Goal: Task Accomplishment & Management: Use online tool/utility

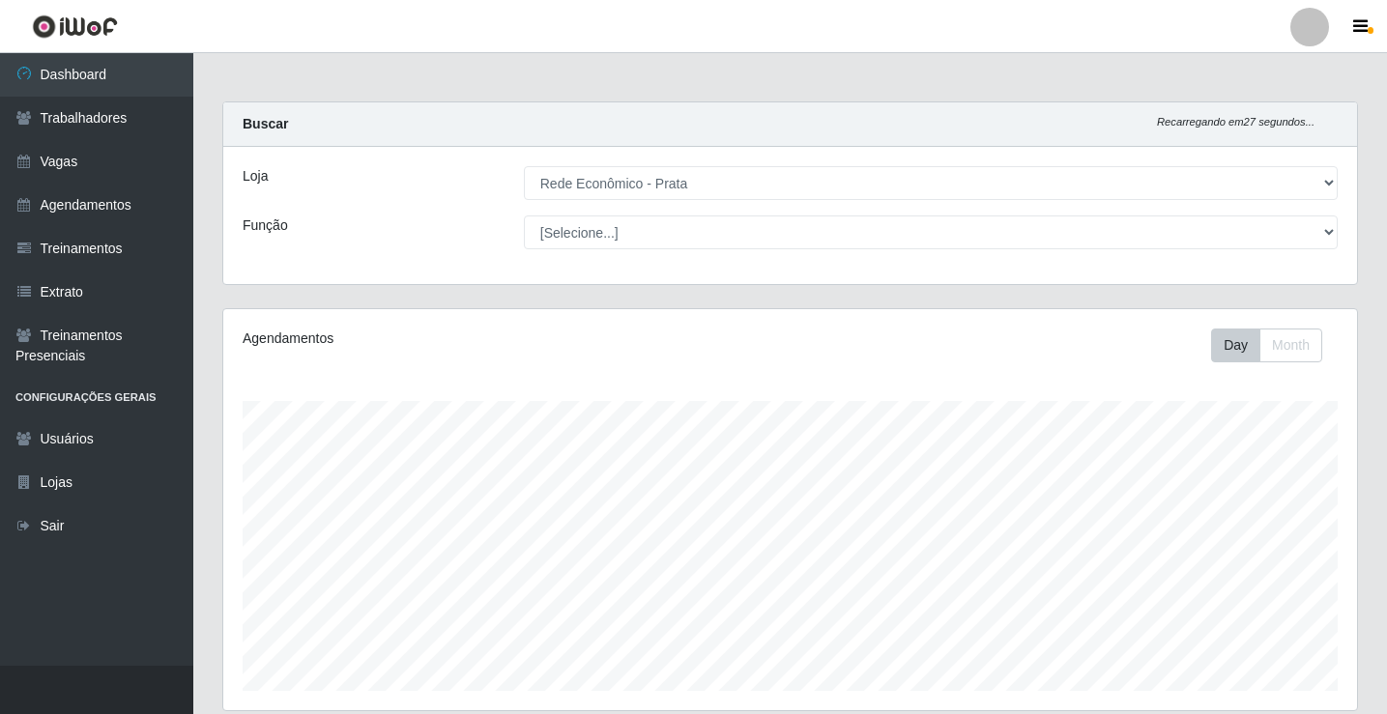
select select "192"
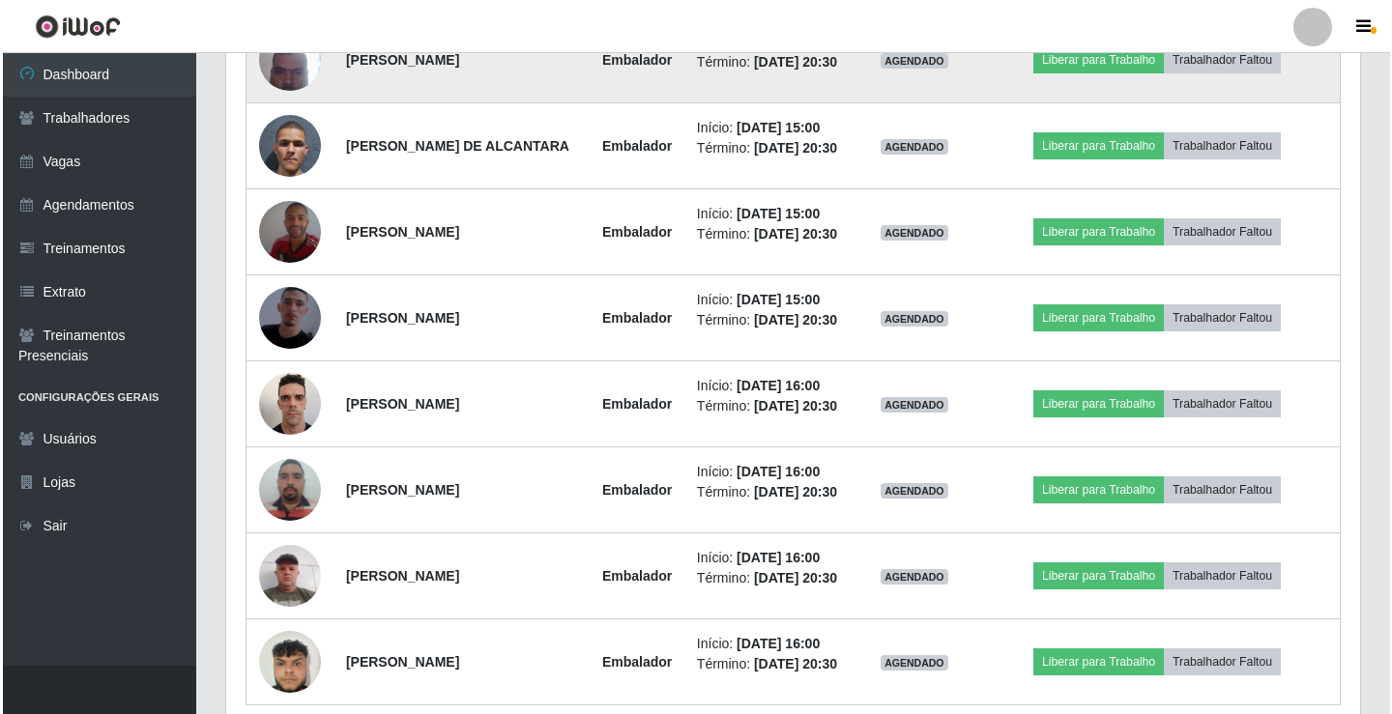
scroll to position [1095, 0]
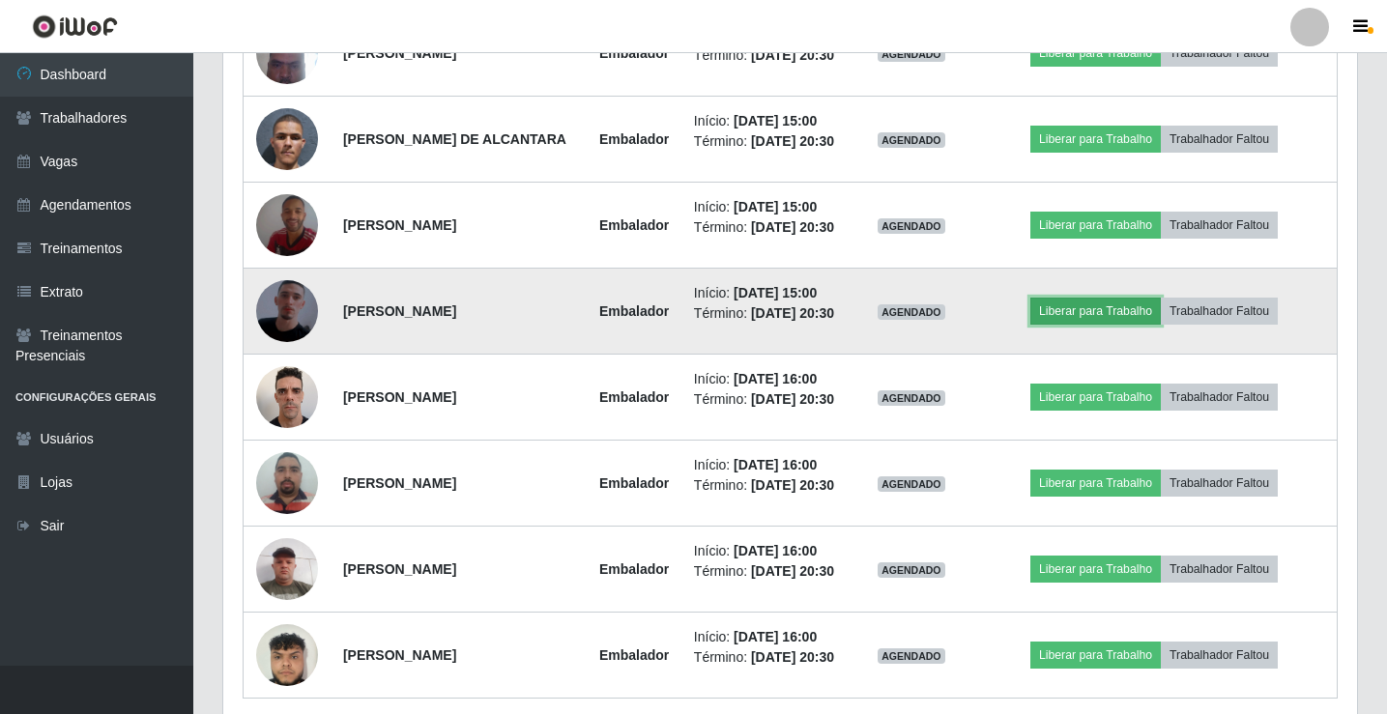
click at [1109, 325] on button "Liberar para Trabalho" at bounding box center [1095, 311] width 130 height 27
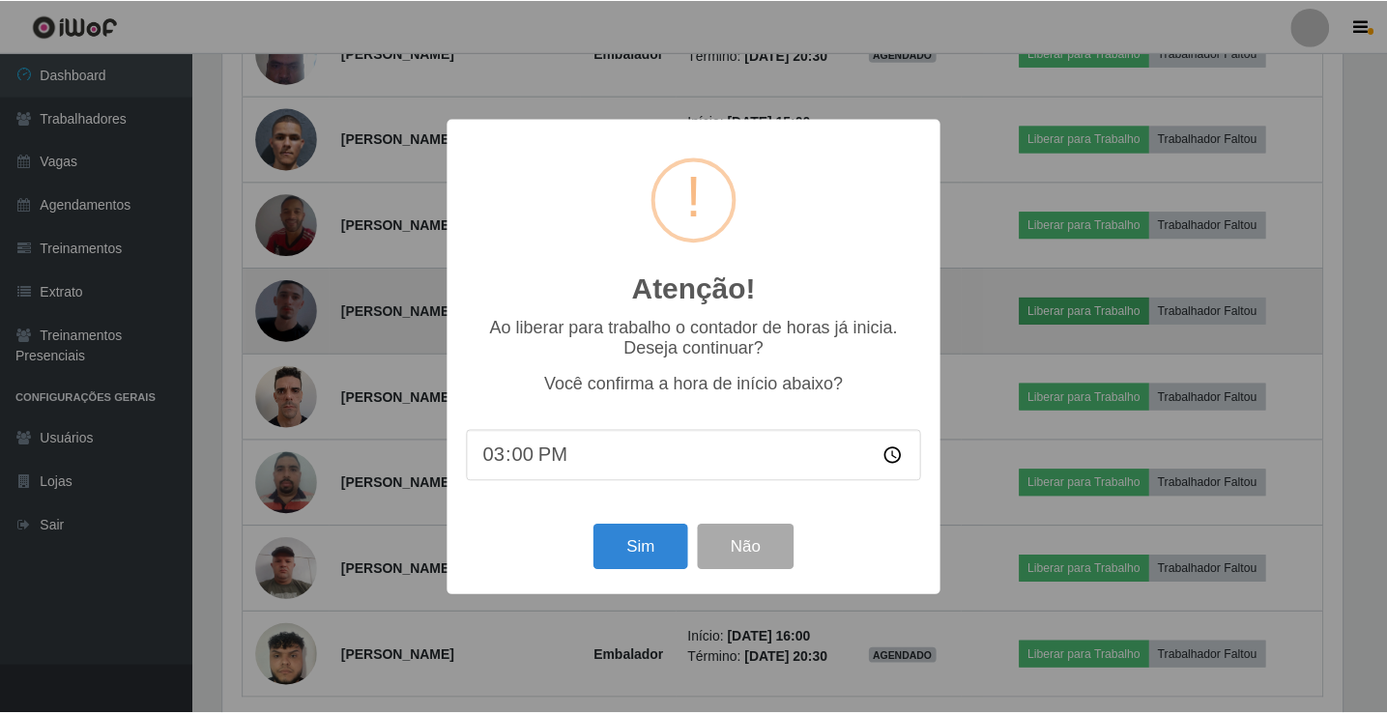
scroll to position [401, 1124]
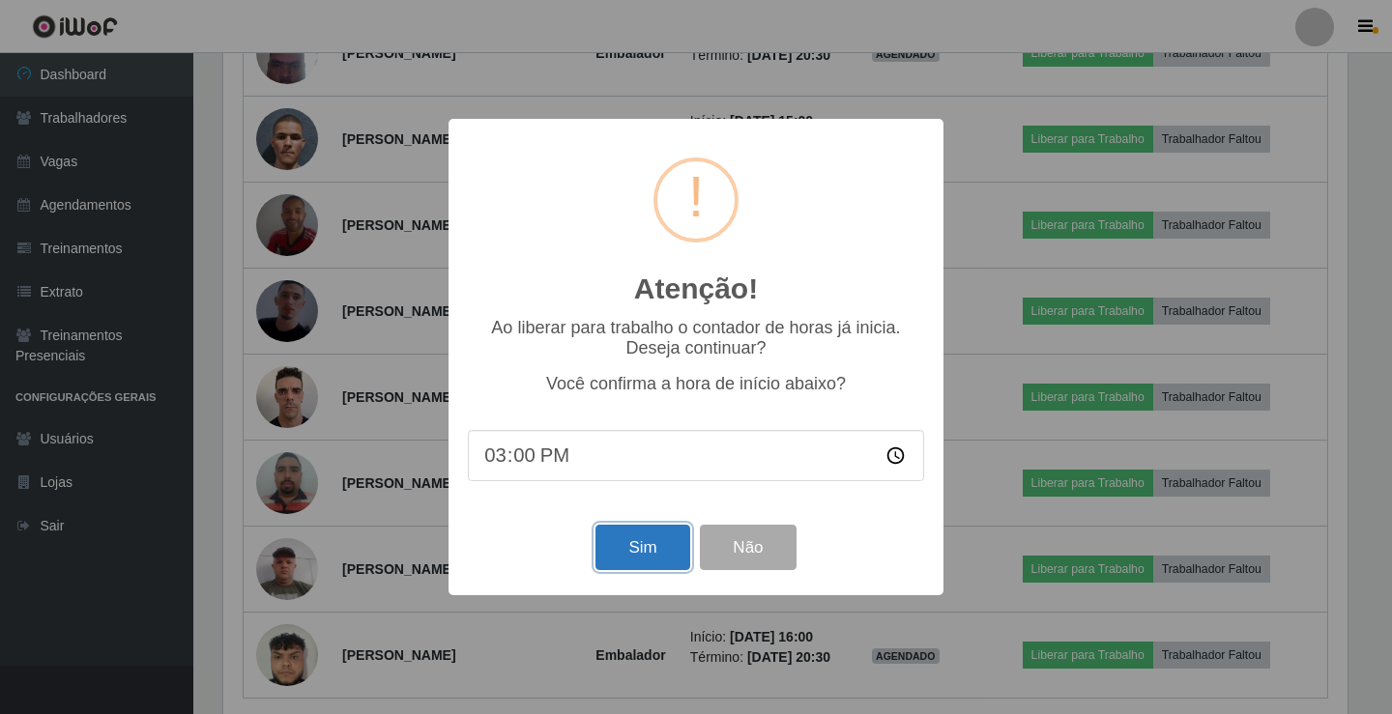
click at [644, 554] on button "Sim" at bounding box center [642, 547] width 94 height 45
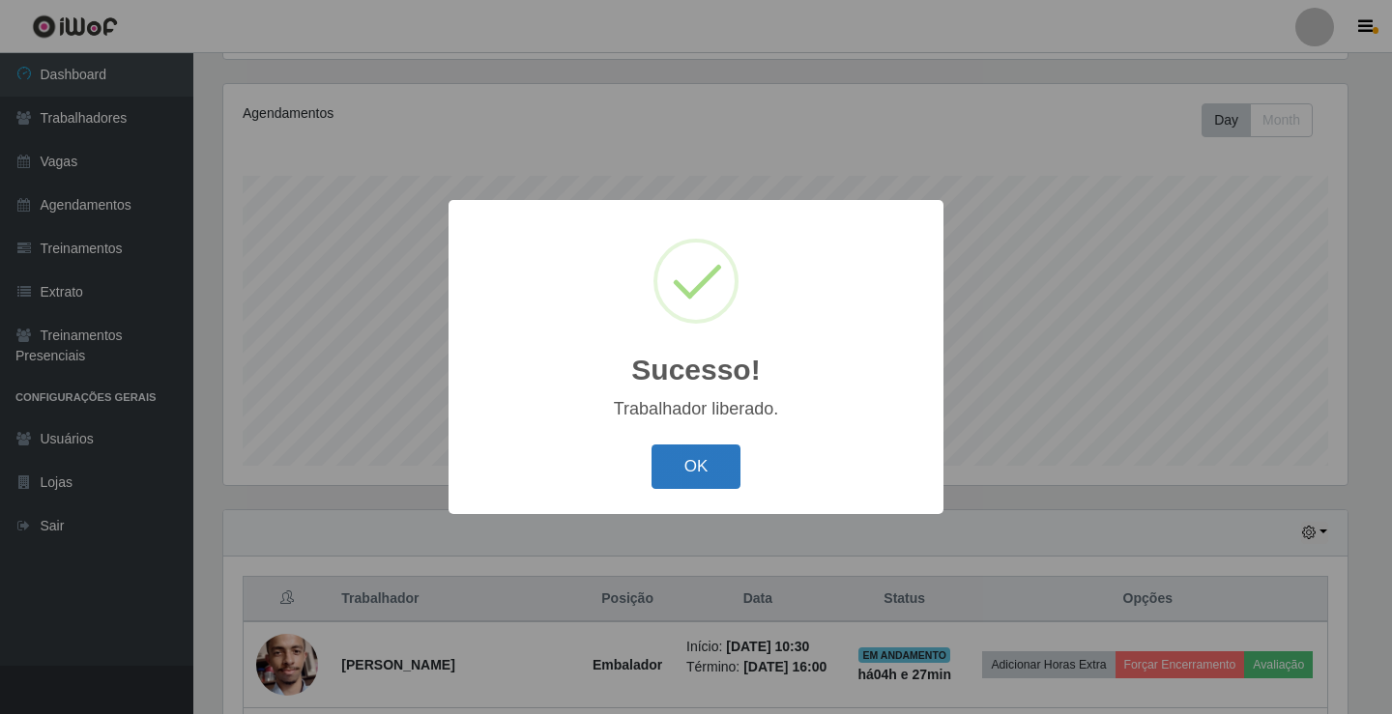
click at [706, 472] on button "OK" at bounding box center [696, 467] width 90 height 45
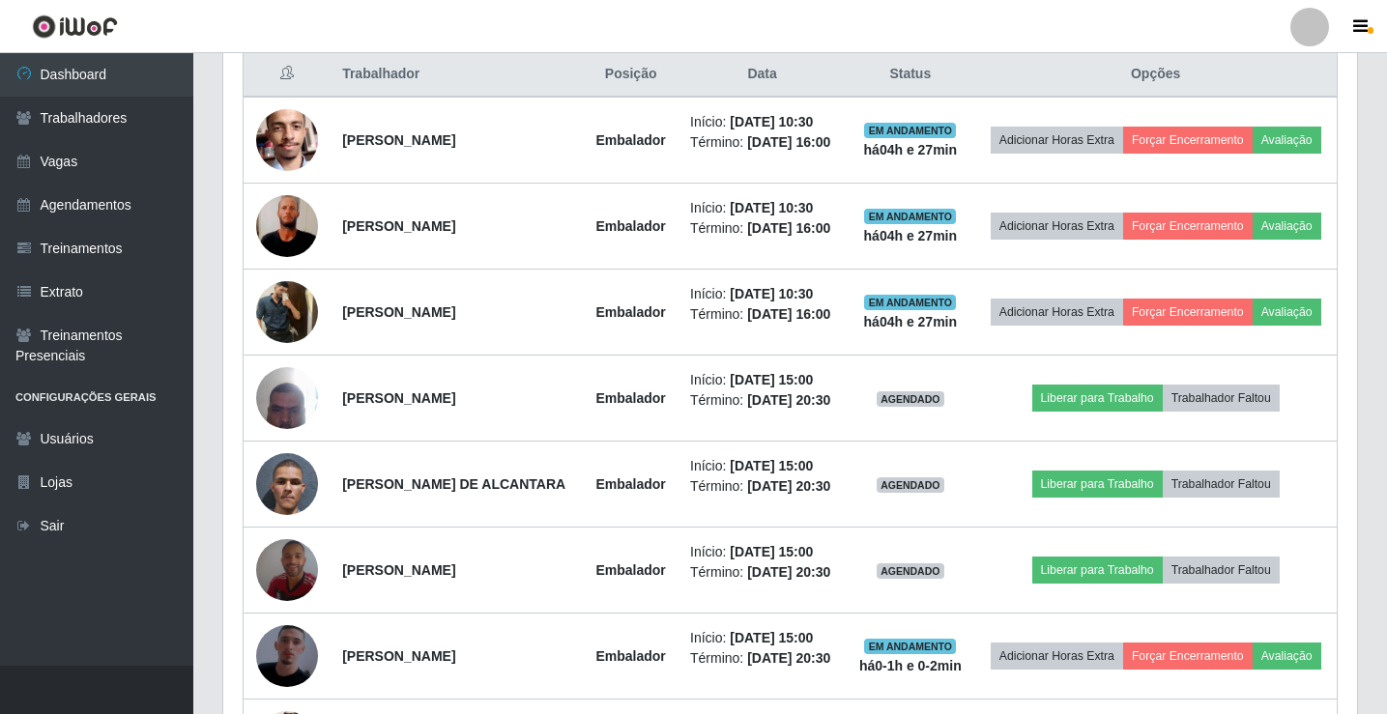
scroll to position [805, 0]
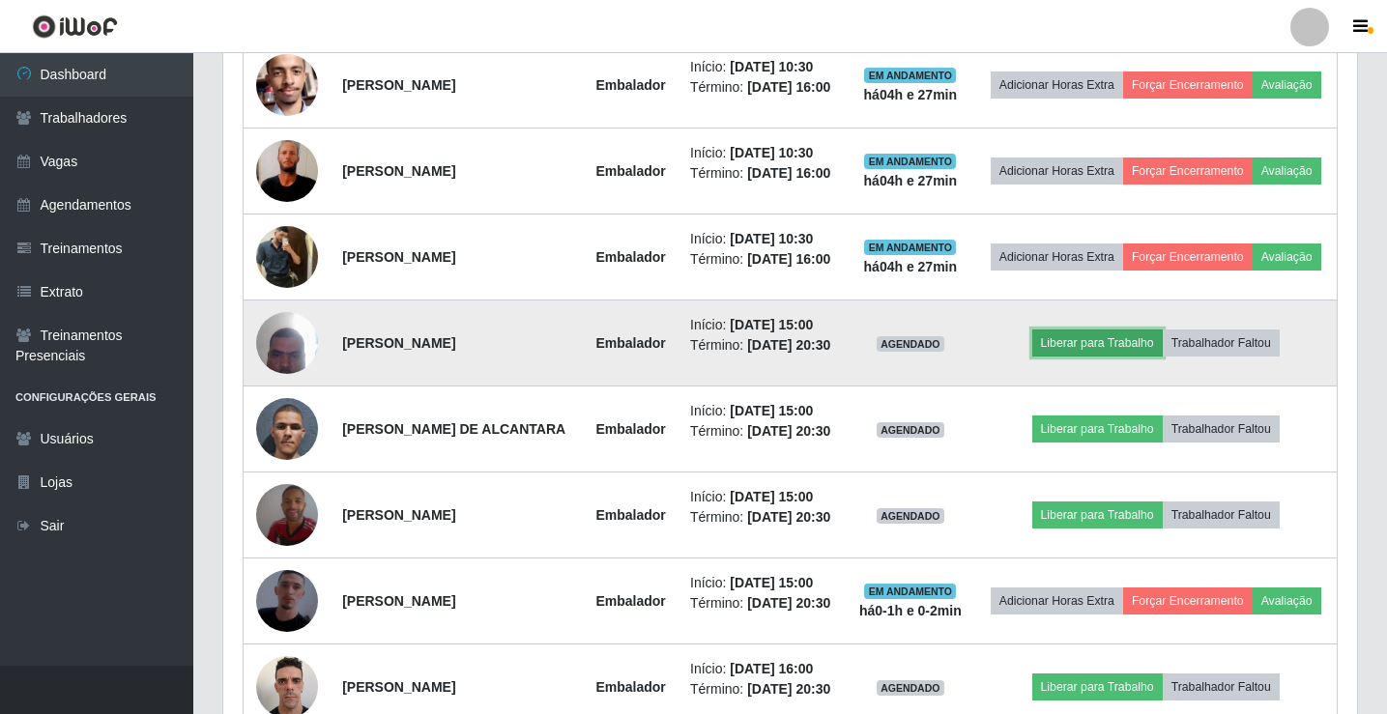
click at [1093, 357] on button "Liberar para Trabalho" at bounding box center [1097, 343] width 130 height 27
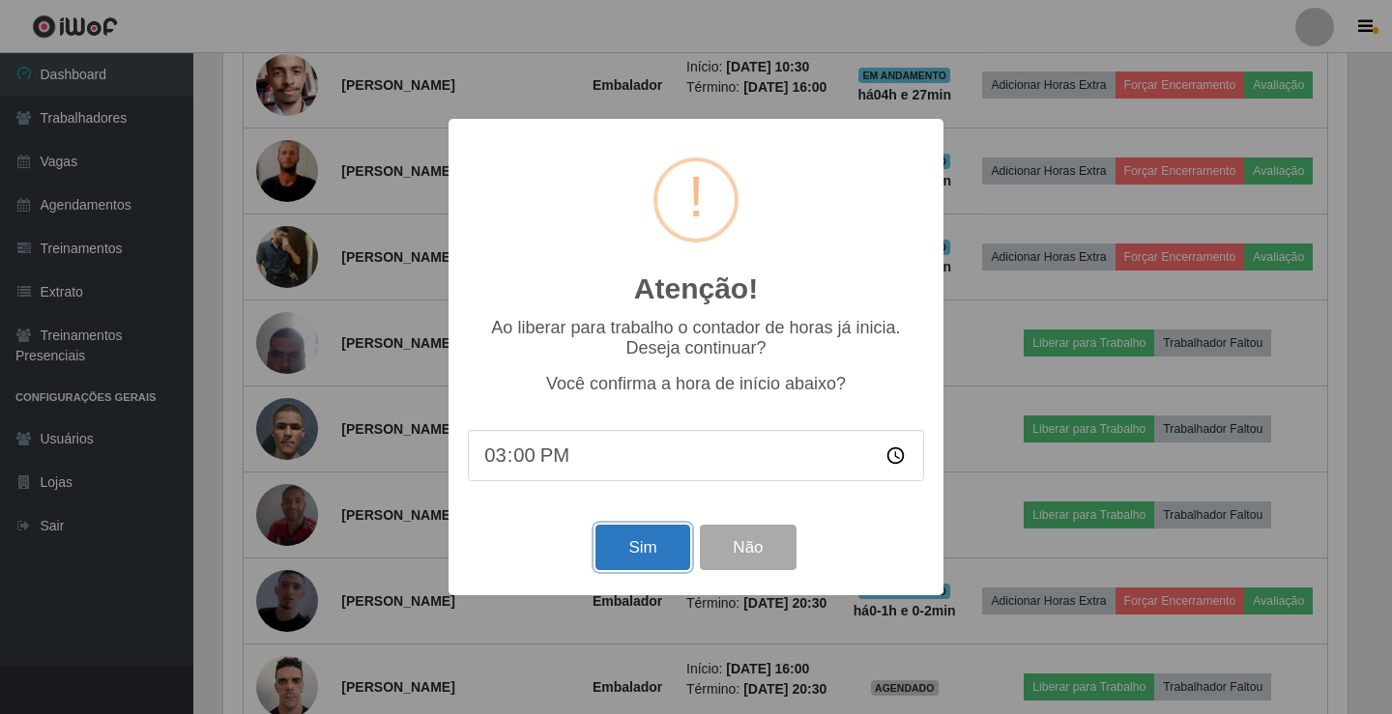
click at [647, 549] on button "Sim" at bounding box center [642, 547] width 94 height 45
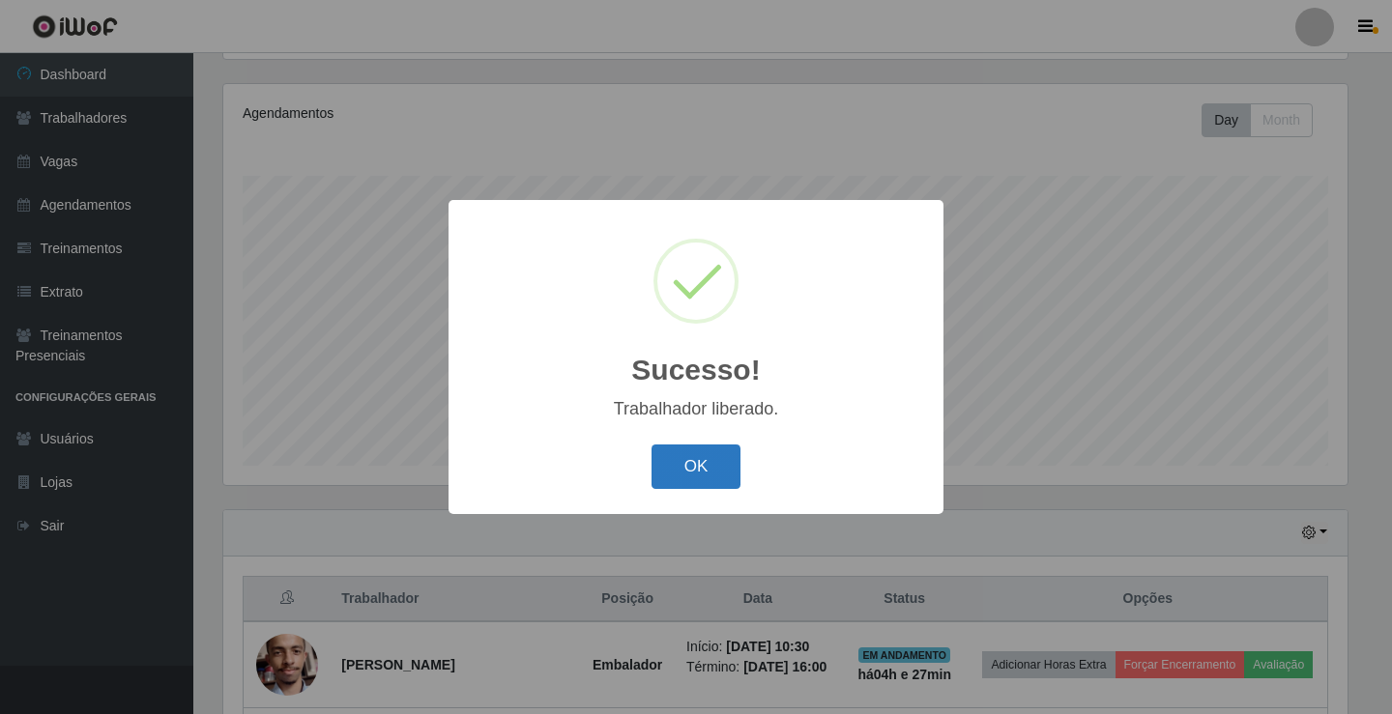
click at [682, 461] on button "OK" at bounding box center [696, 467] width 90 height 45
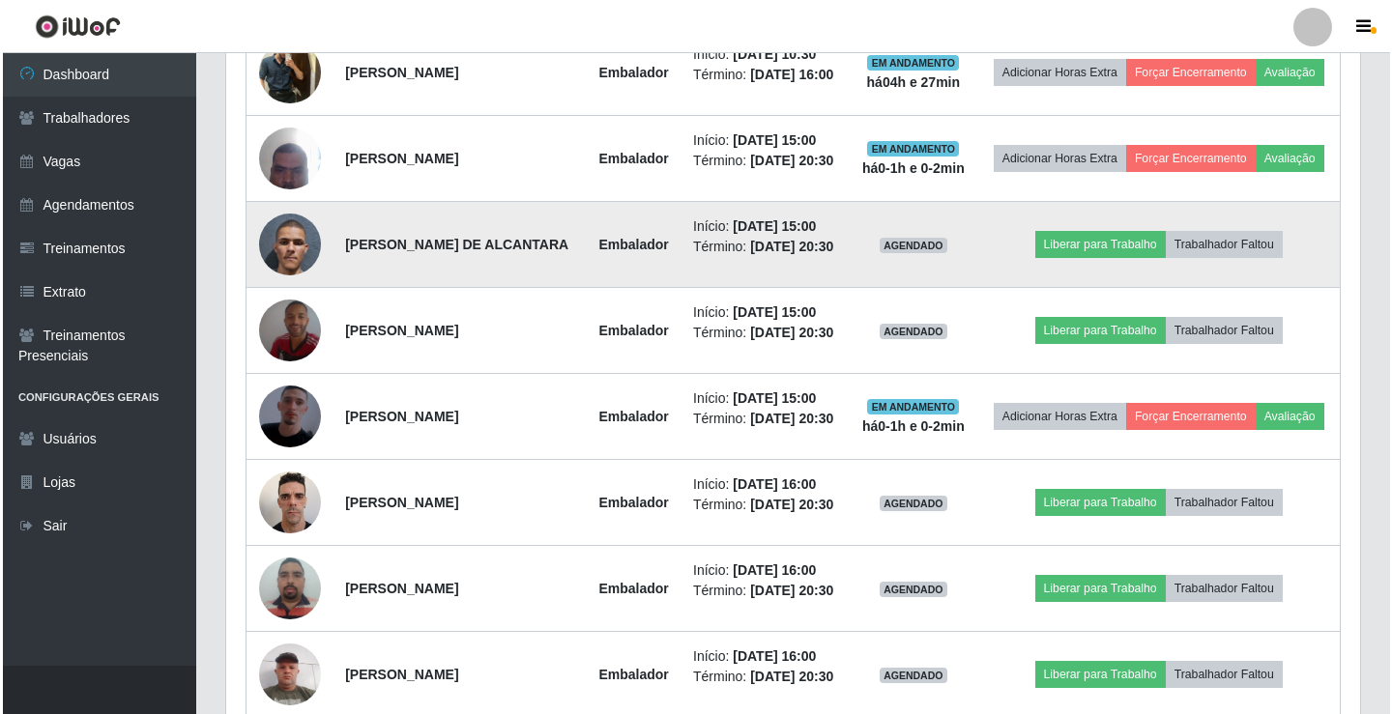
scroll to position [998, 0]
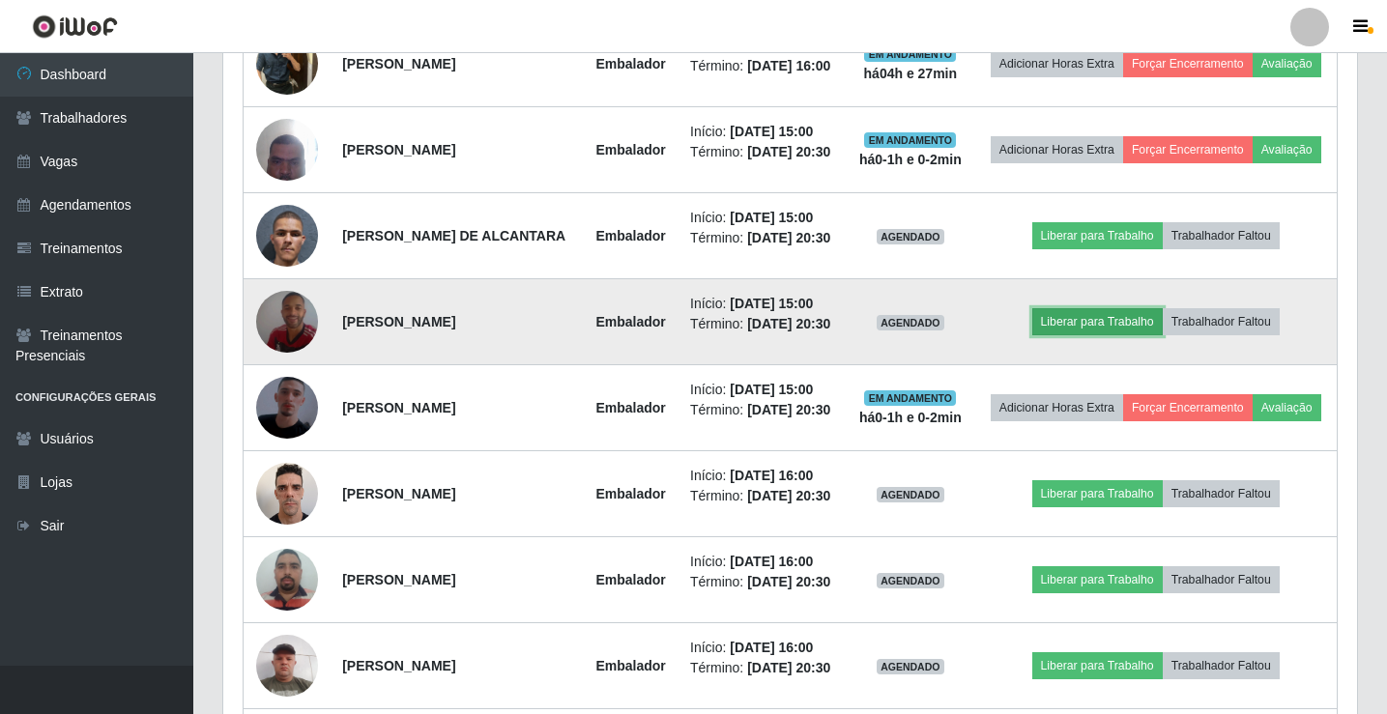
click at [1116, 335] on button "Liberar para Trabalho" at bounding box center [1097, 321] width 130 height 27
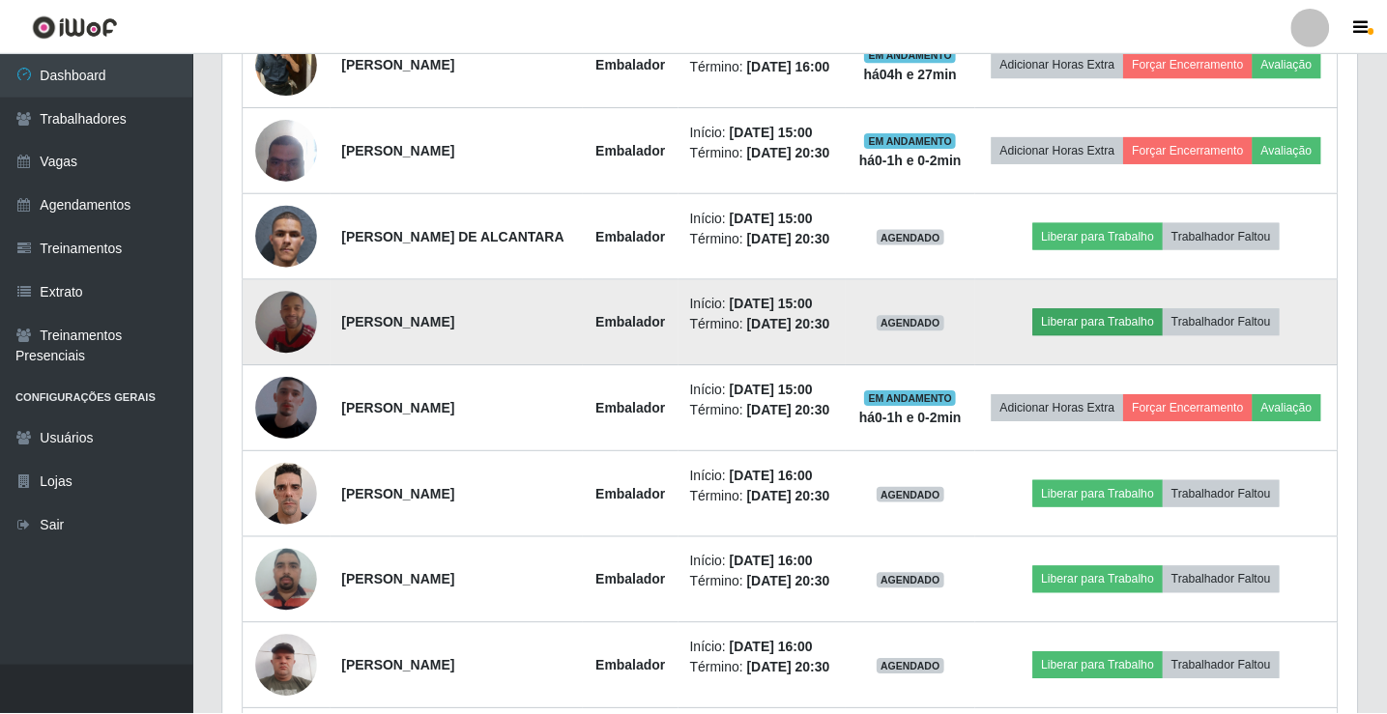
scroll to position [401, 1124]
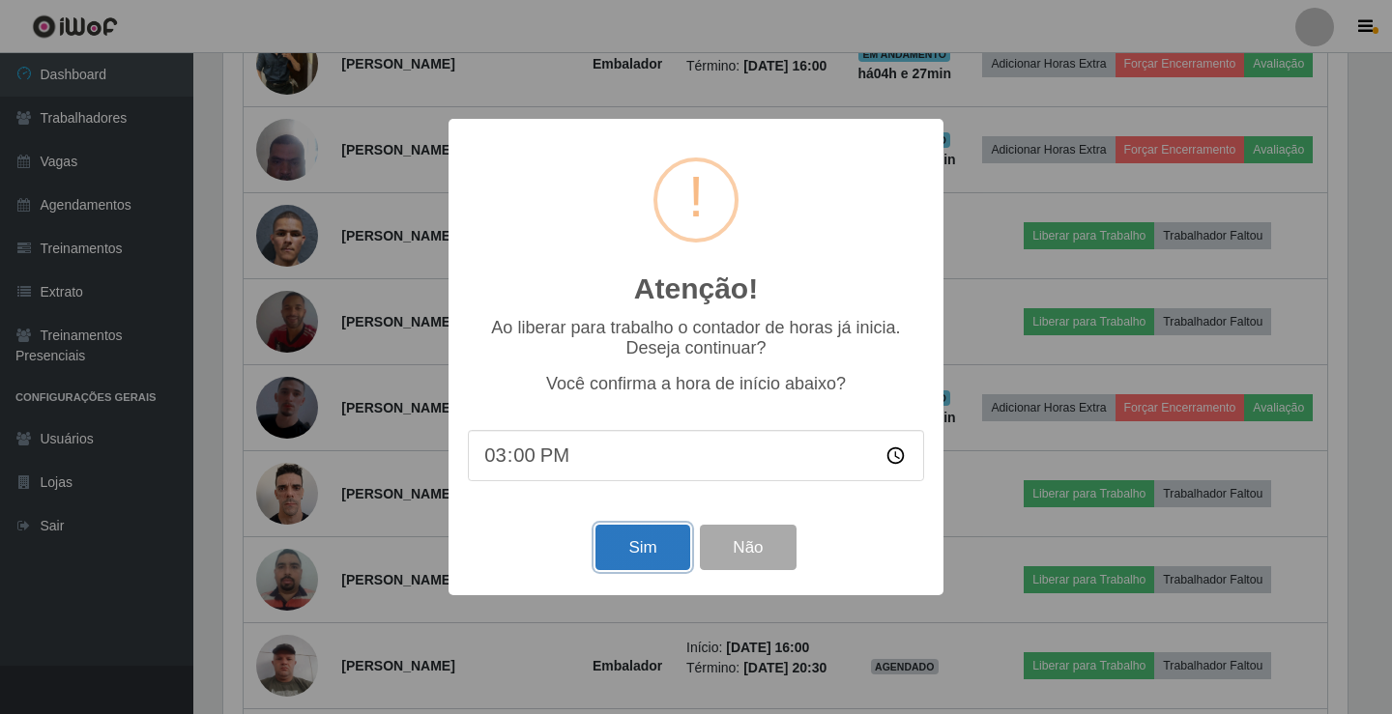
click at [647, 544] on button "Sim" at bounding box center [642, 547] width 94 height 45
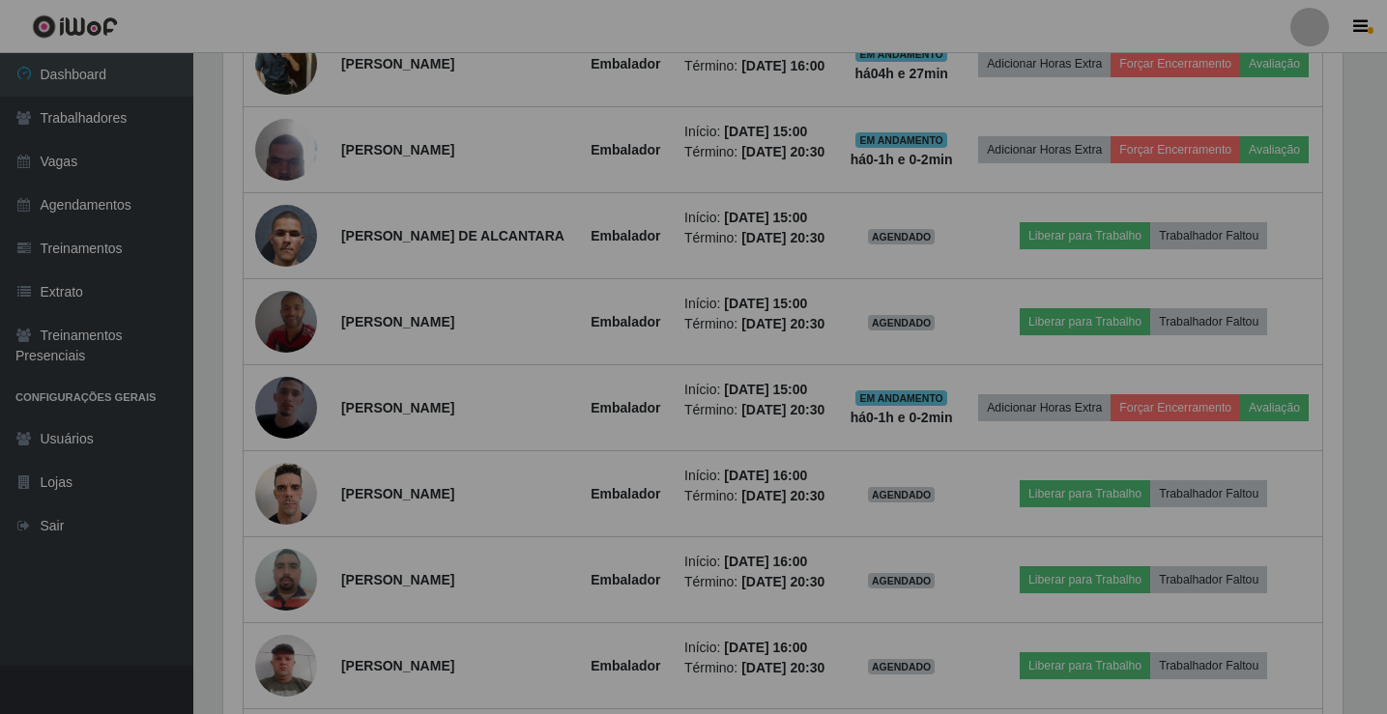
scroll to position [0, 0]
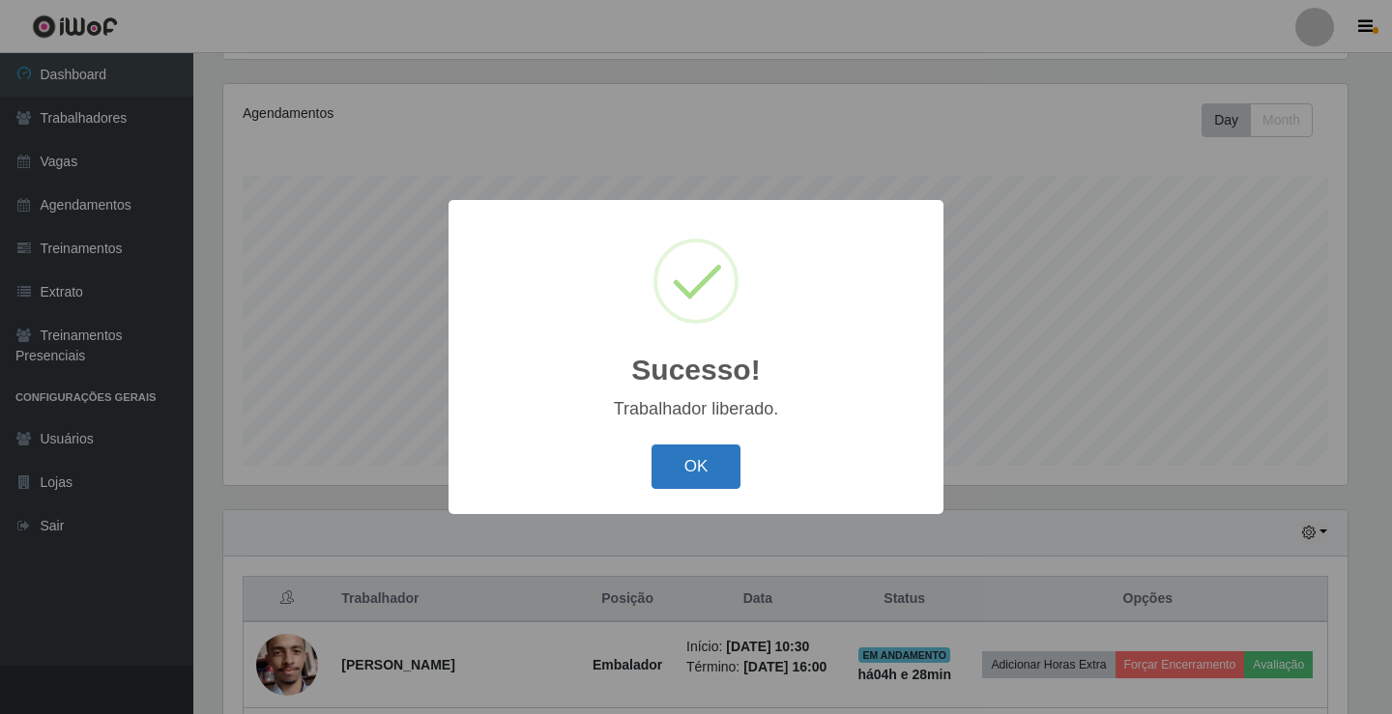
click at [693, 445] on button "OK" at bounding box center [696, 467] width 90 height 45
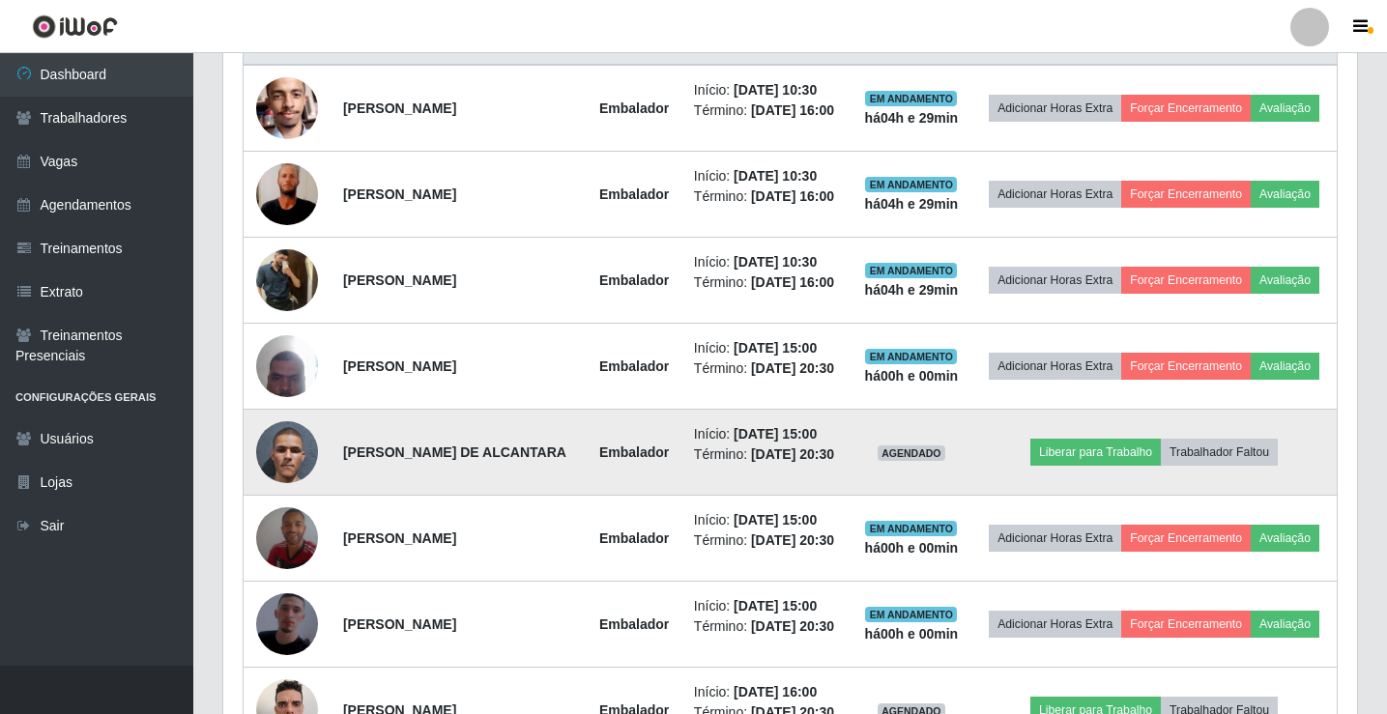
scroll to position [805, 0]
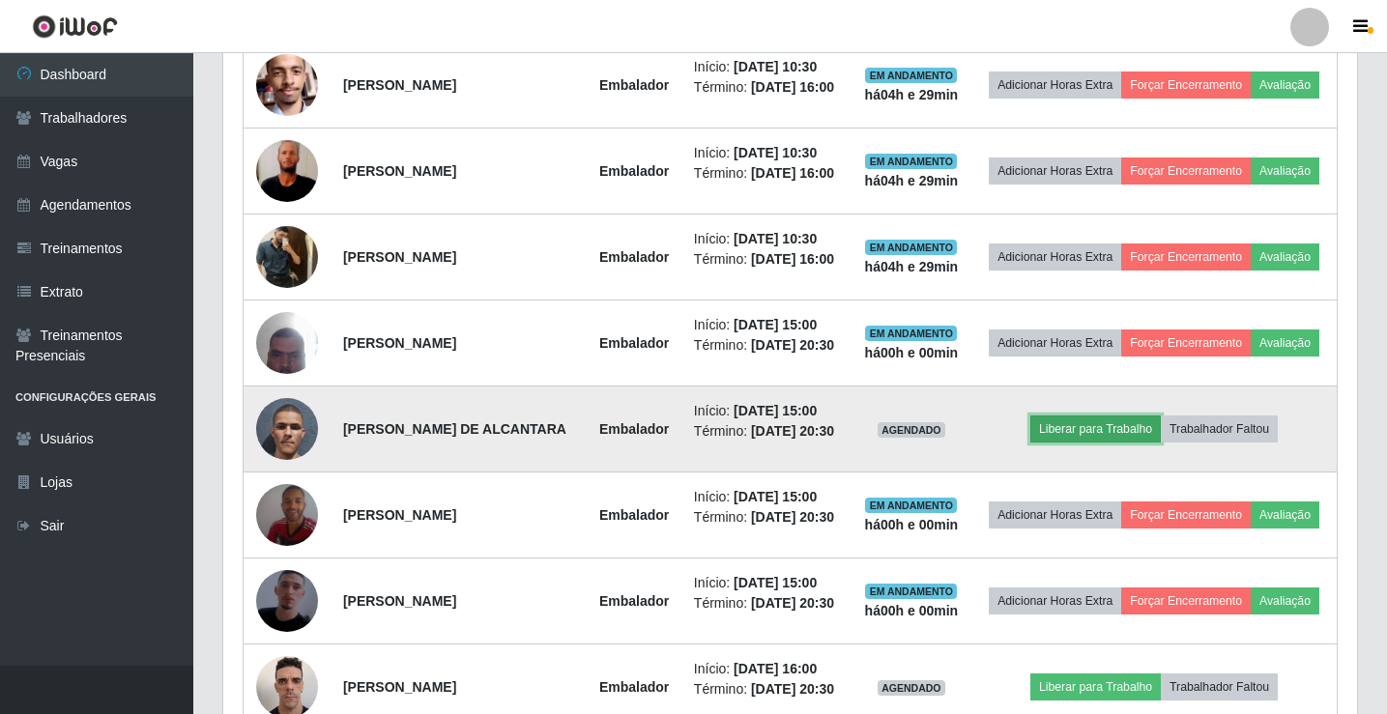
click at [1101, 443] on button "Liberar para Trabalho" at bounding box center [1095, 429] width 130 height 27
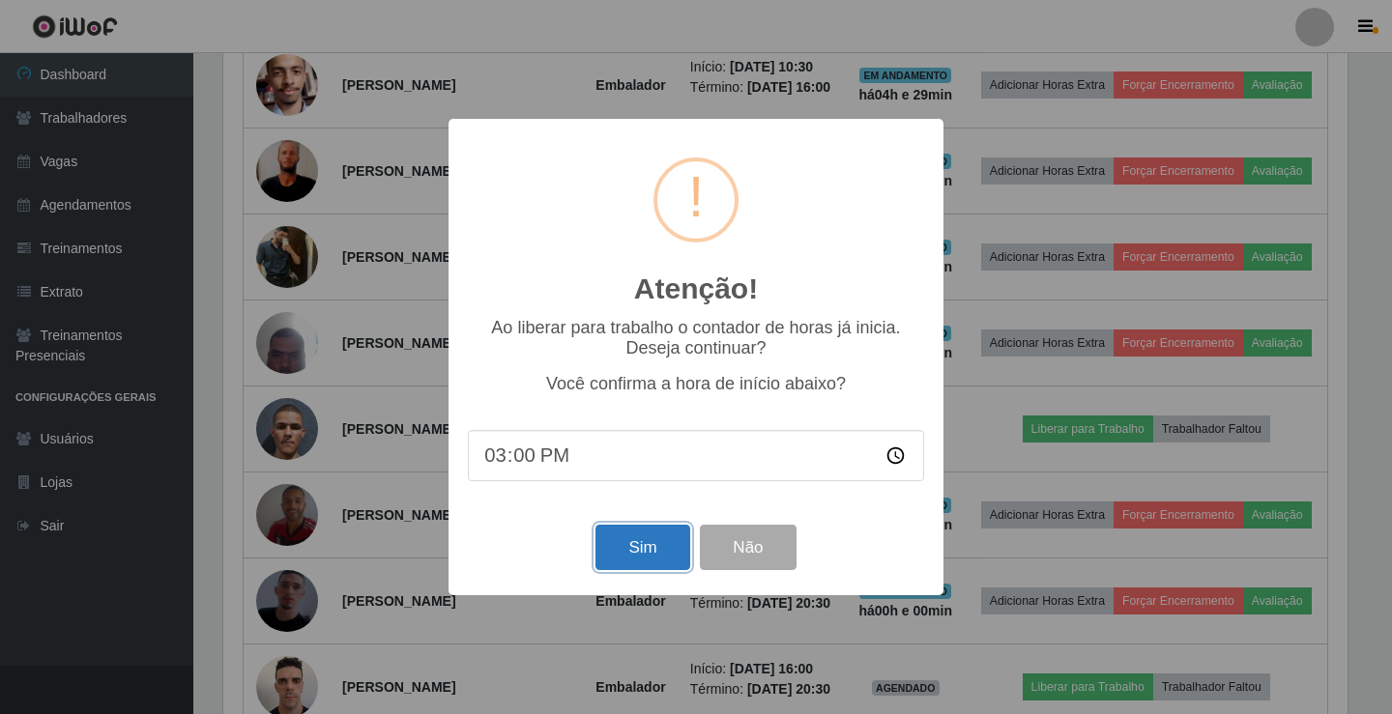
click at [627, 559] on button "Sim" at bounding box center [642, 547] width 94 height 45
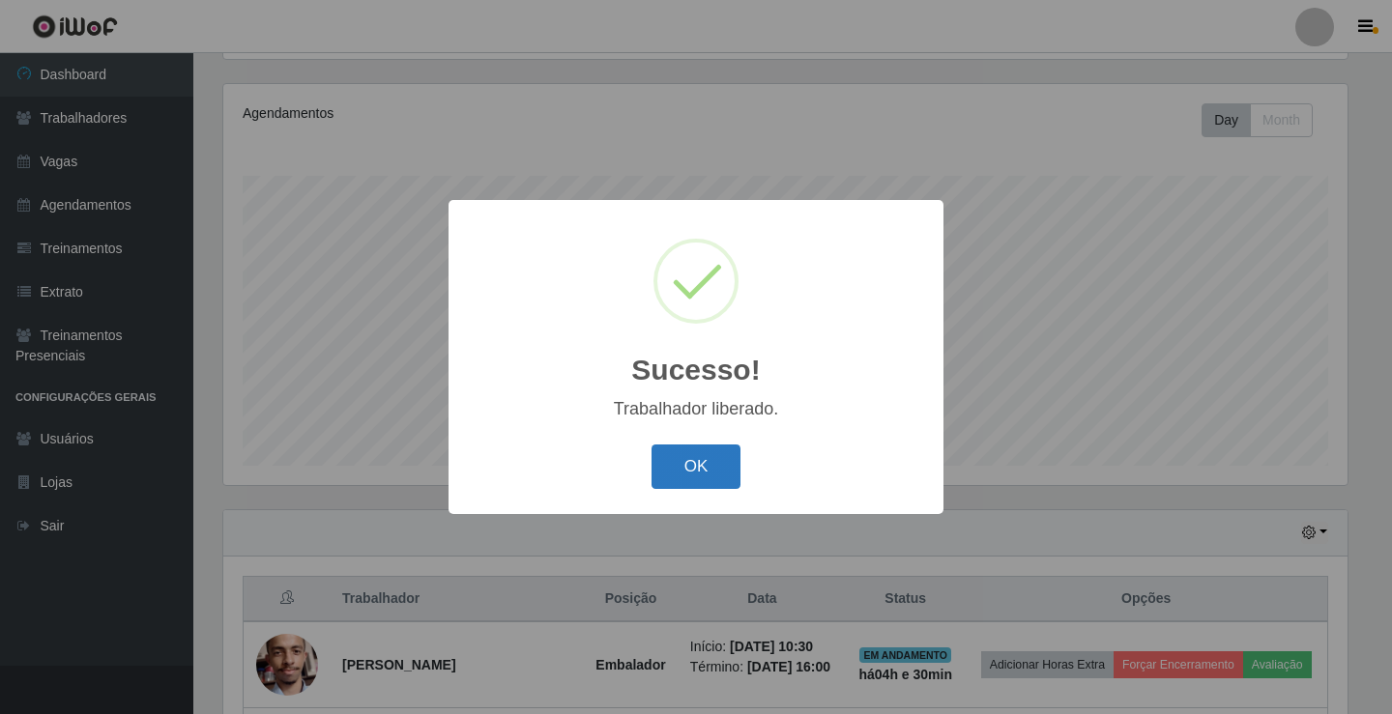
click at [684, 462] on button "OK" at bounding box center [696, 467] width 90 height 45
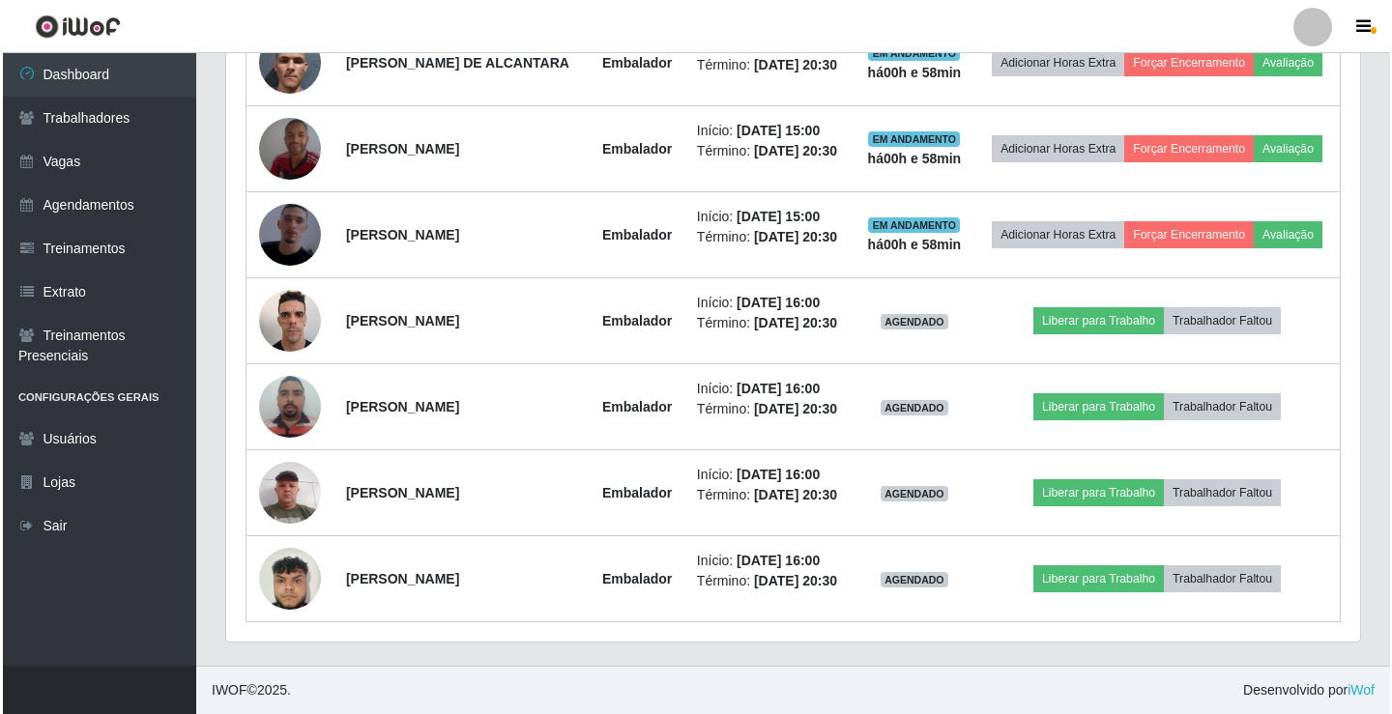
scroll to position [1191, 0]
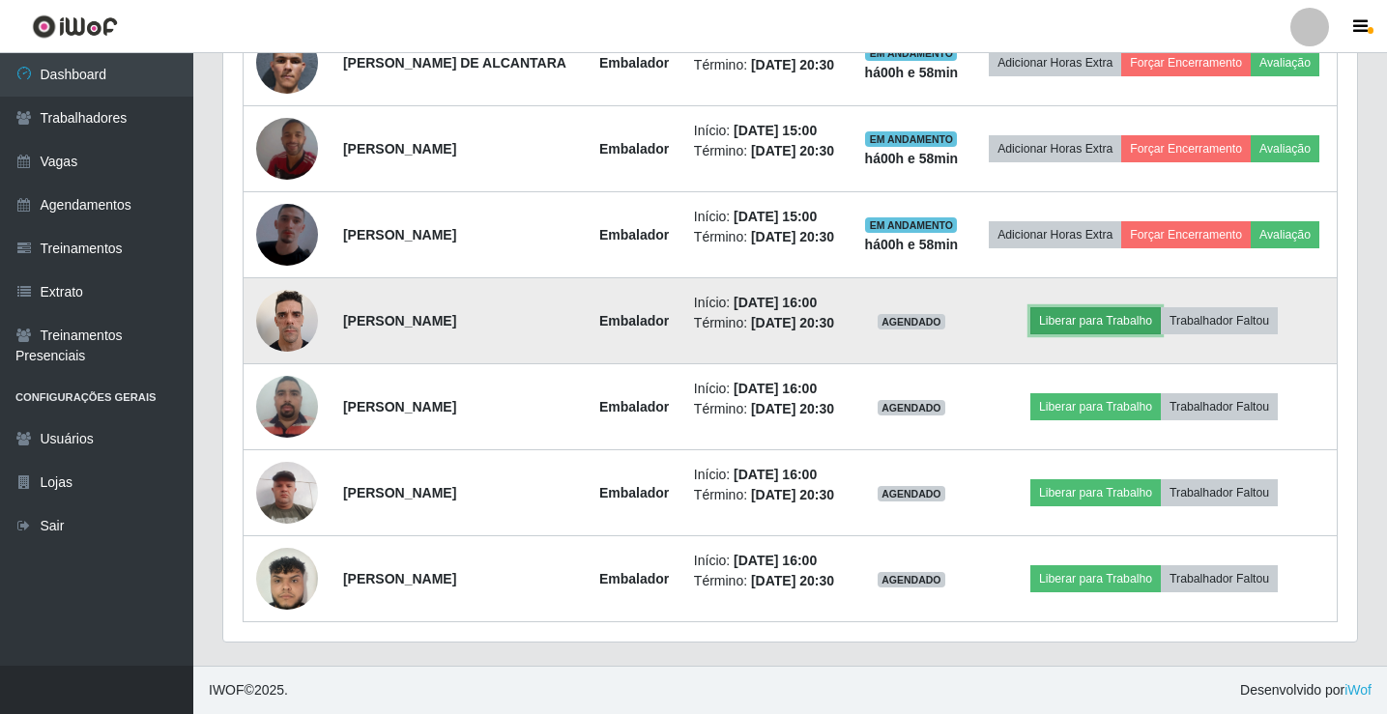
click at [1092, 334] on button "Liberar para Trabalho" at bounding box center [1095, 320] width 130 height 27
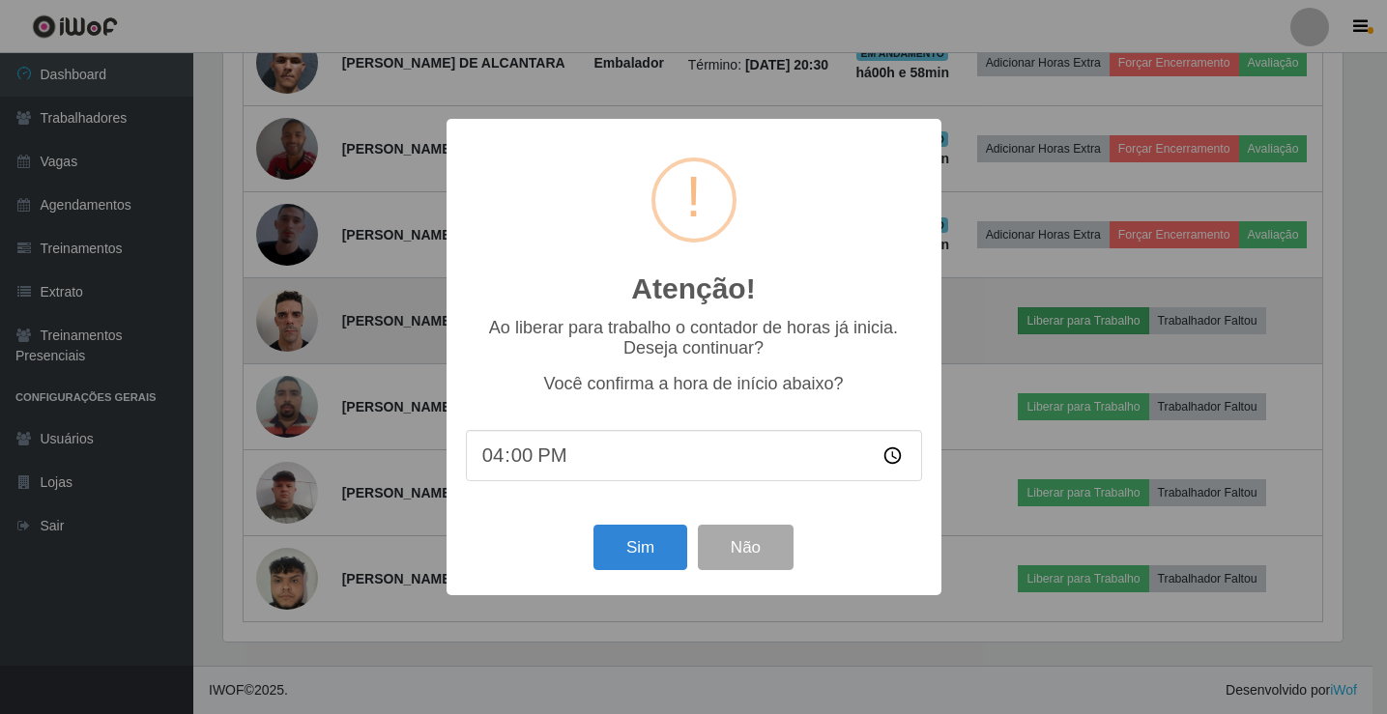
scroll to position [401, 1124]
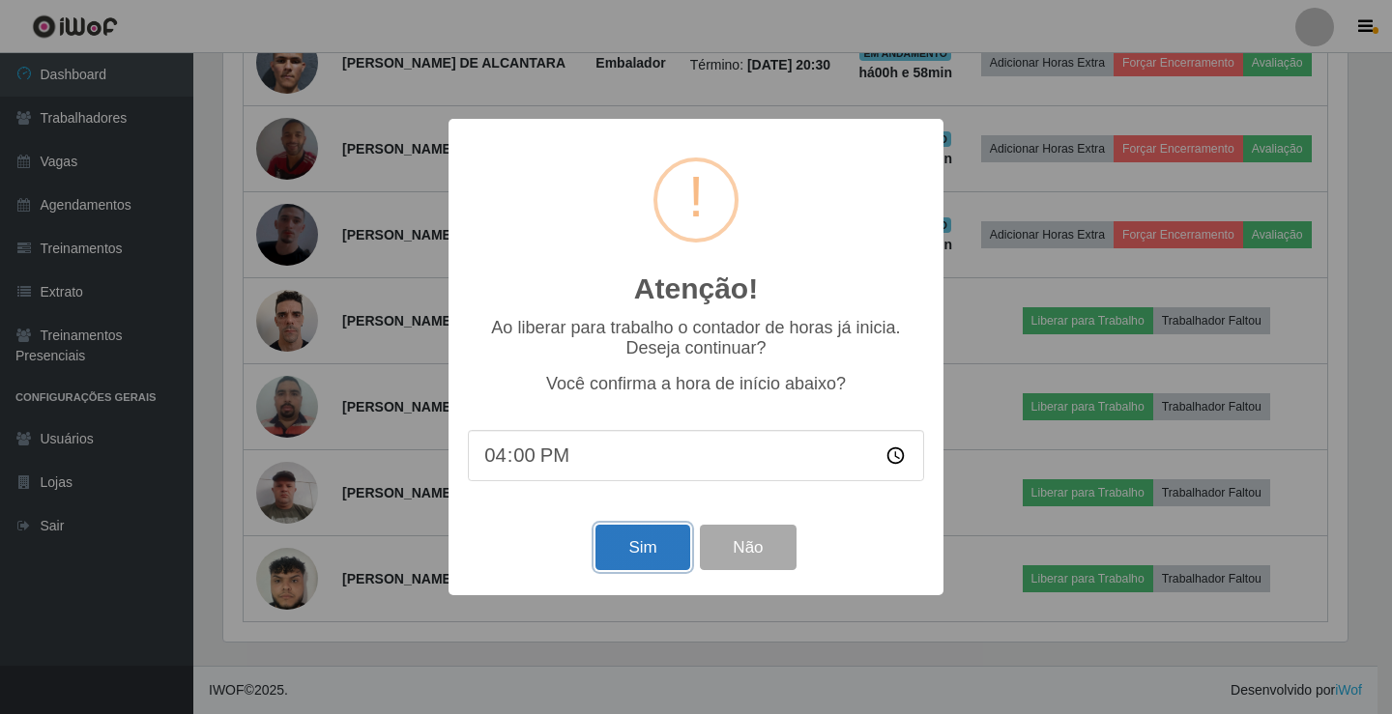
click at [644, 562] on button "Sim" at bounding box center [642, 547] width 94 height 45
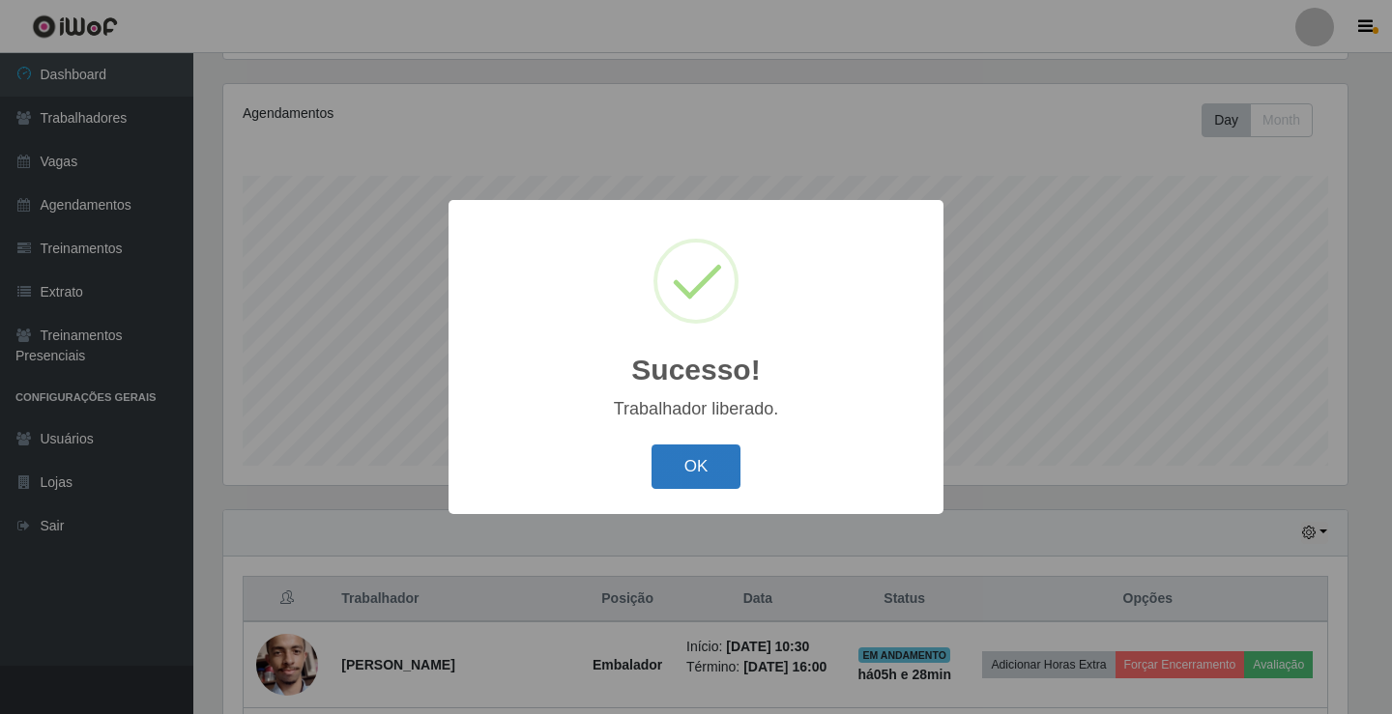
click at [695, 472] on button "OK" at bounding box center [696, 467] width 90 height 45
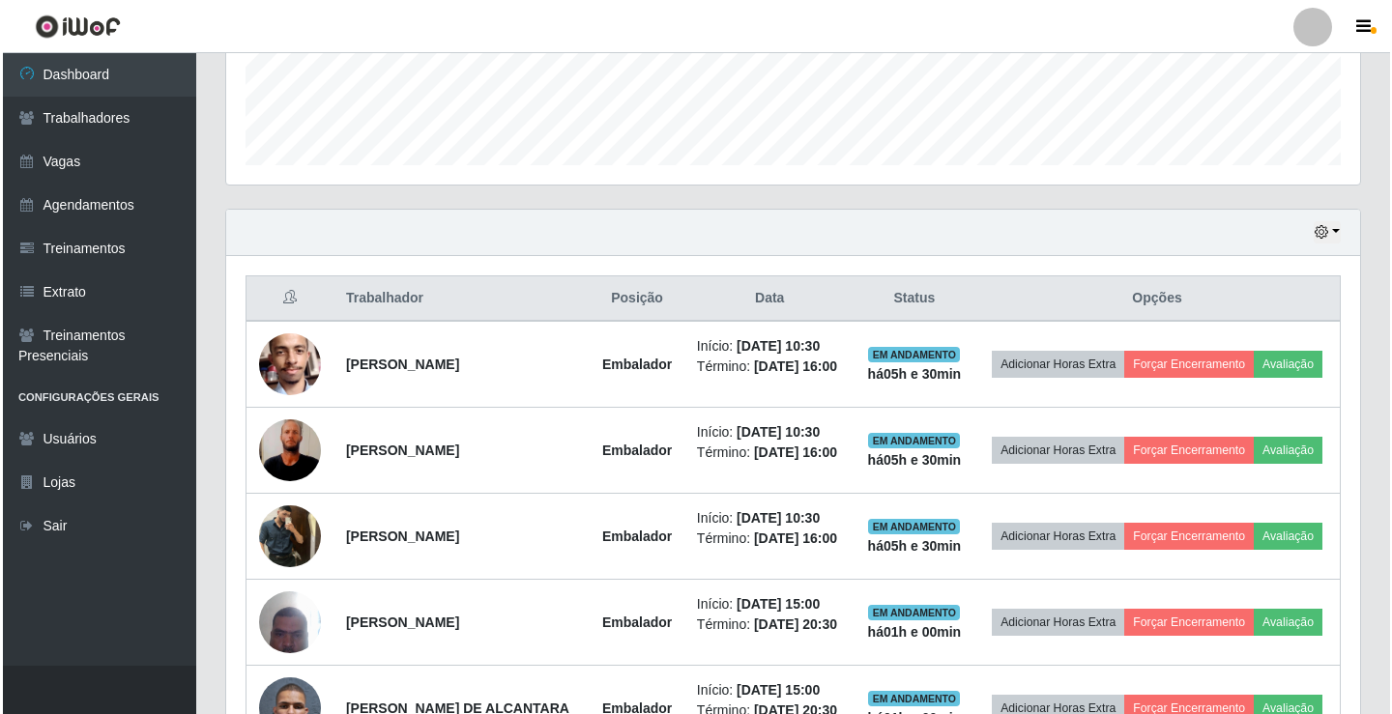
scroll to position [515, 0]
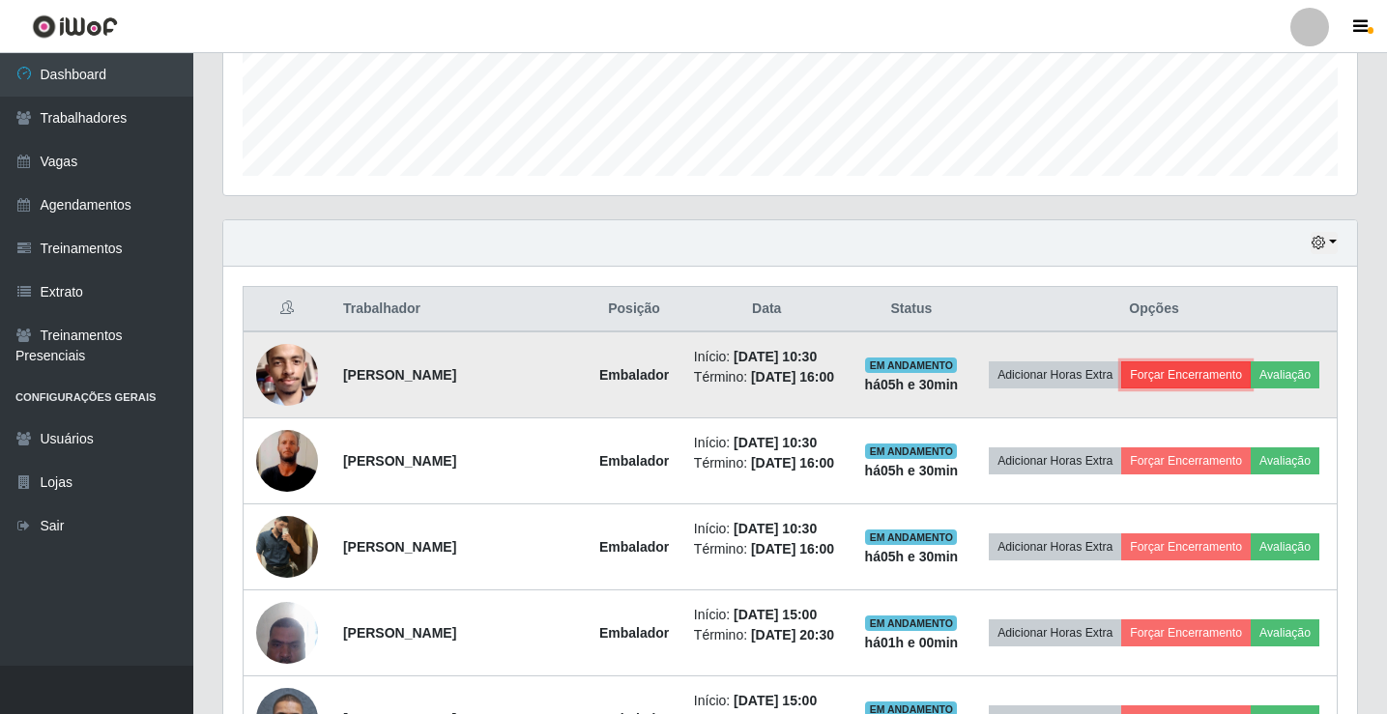
click at [1250, 368] on button "Forçar Encerramento" at bounding box center [1185, 374] width 129 height 27
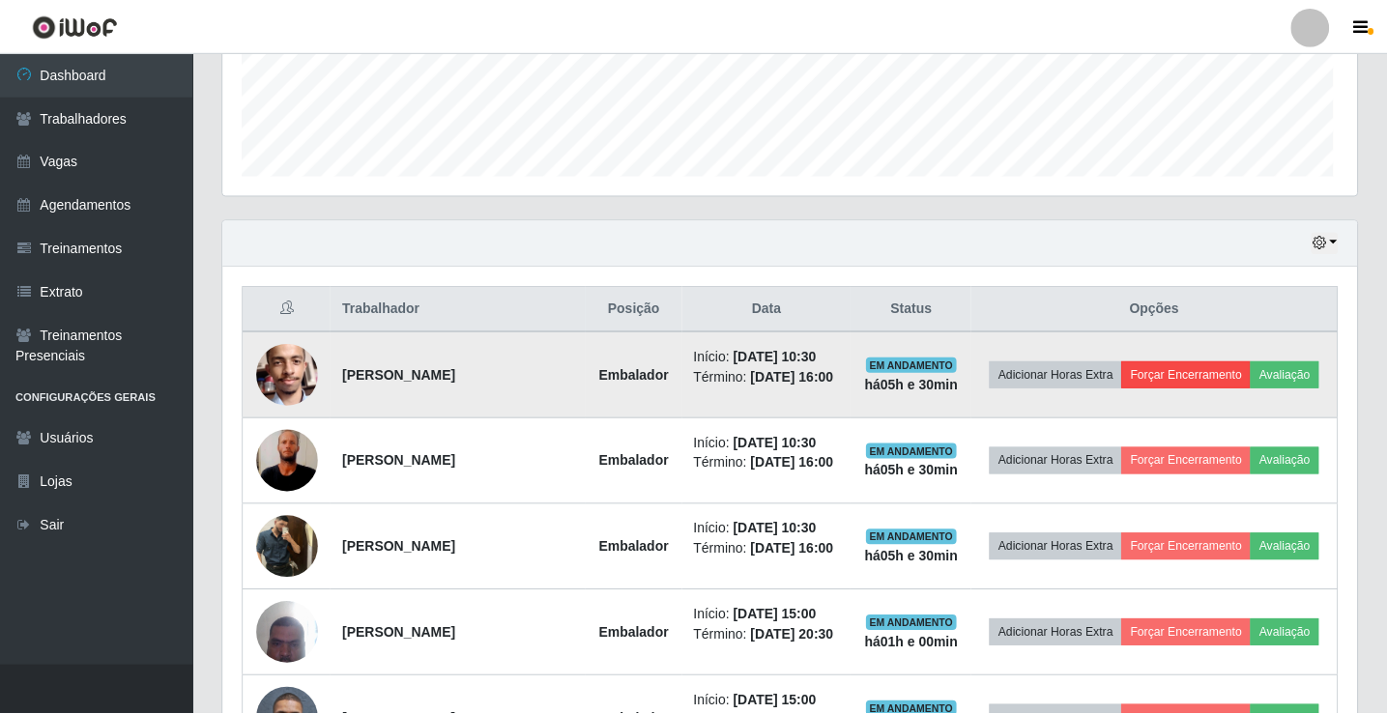
scroll to position [401, 1124]
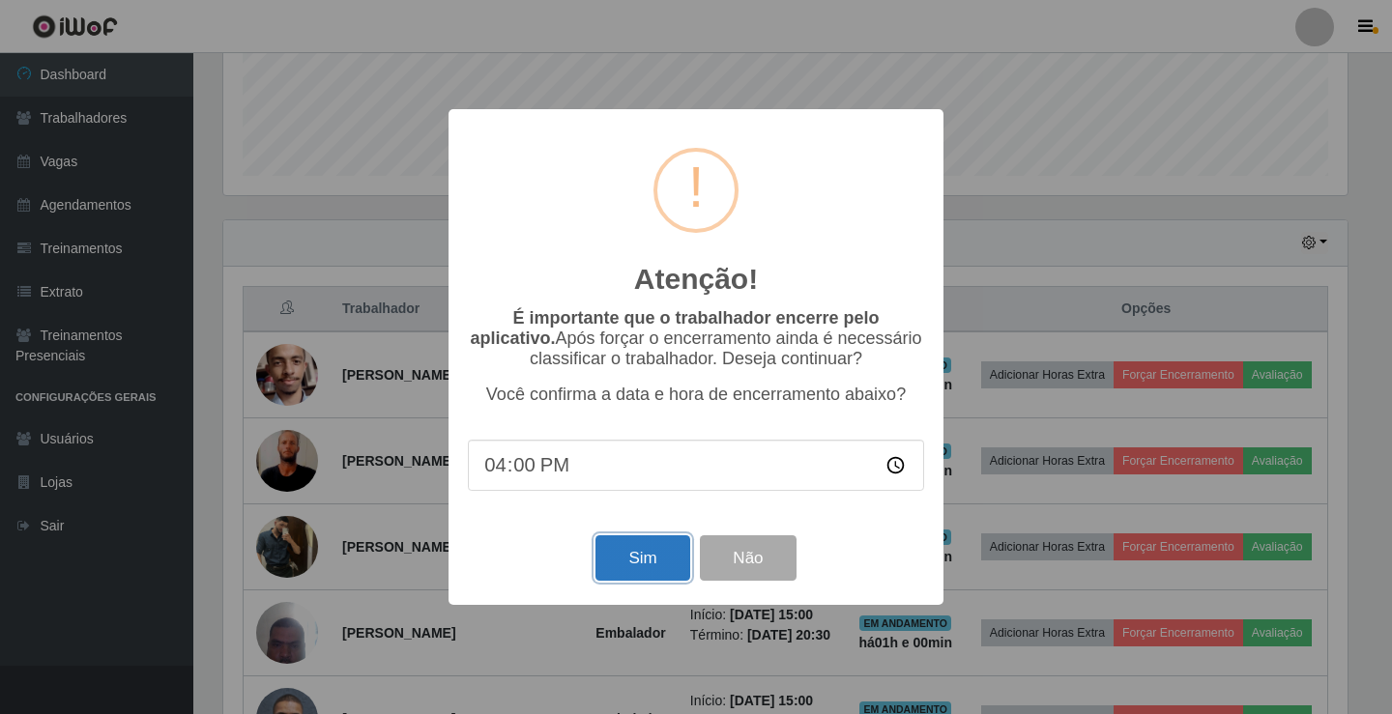
click at [643, 578] on button "Sim" at bounding box center [642, 557] width 94 height 45
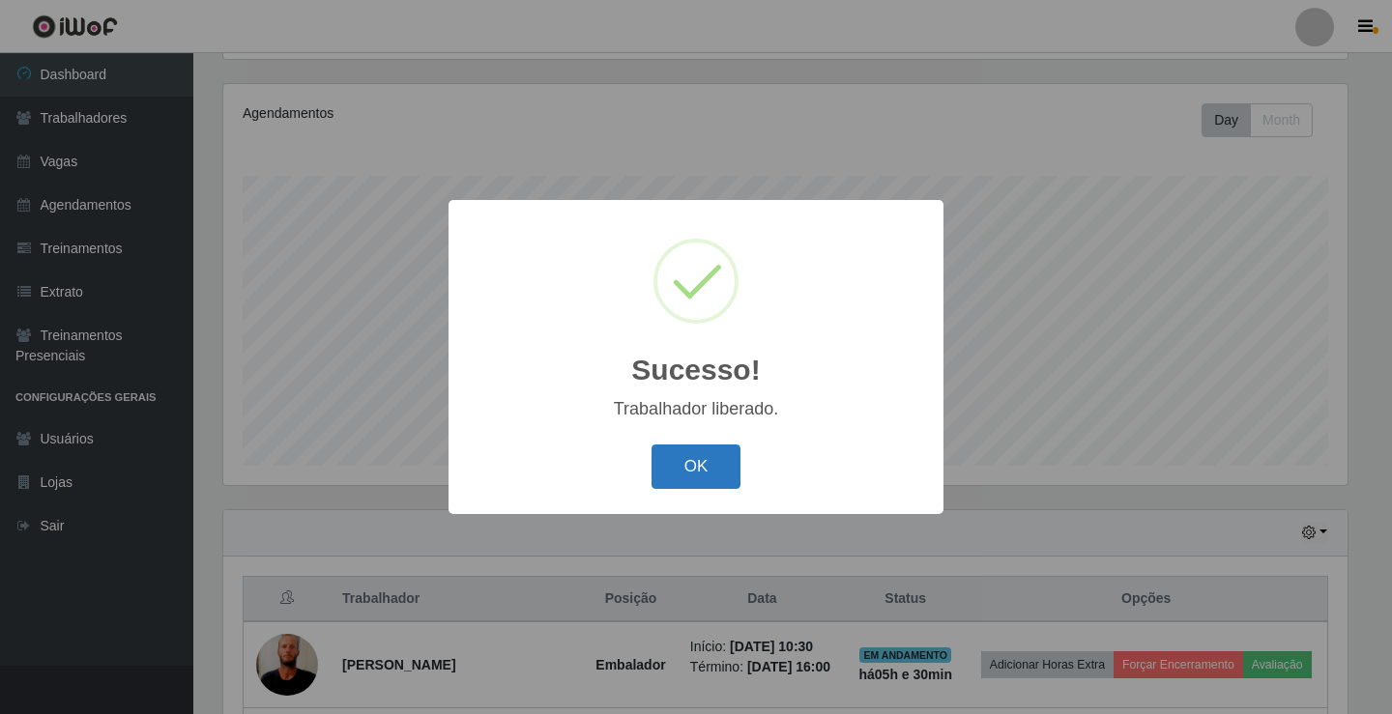
click at [708, 477] on button "OK" at bounding box center [696, 467] width 90 height 45
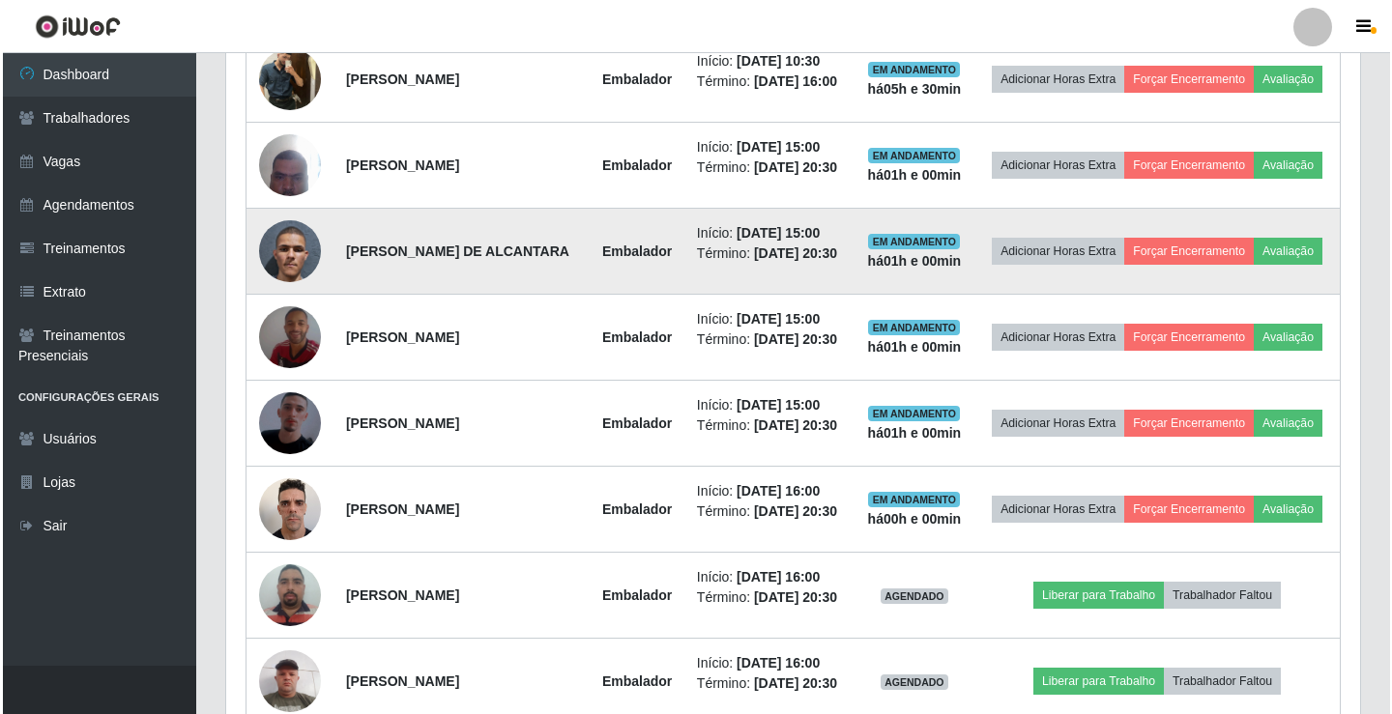
scroll to position [1230, 0]
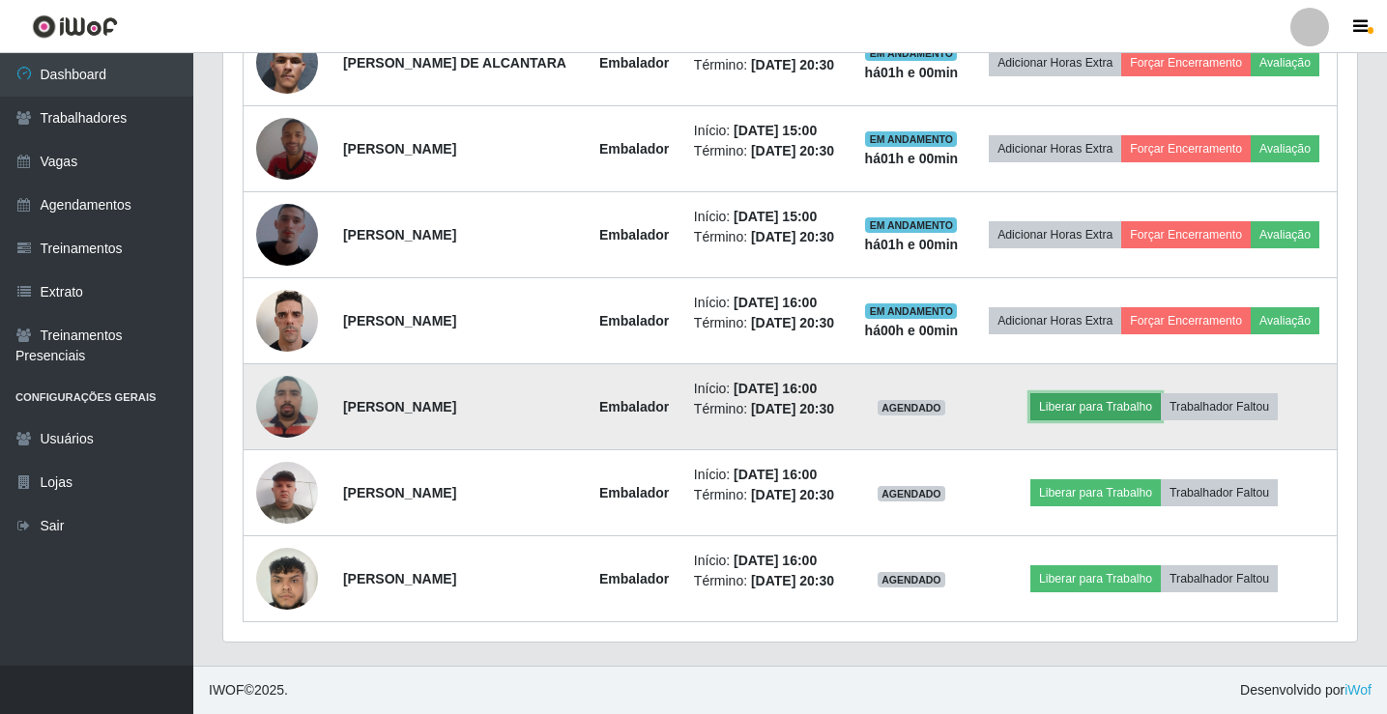
click at [1094, 393] on button "Liberar para Trabalho" at bounding box center [1095, 406] width 130 height 27
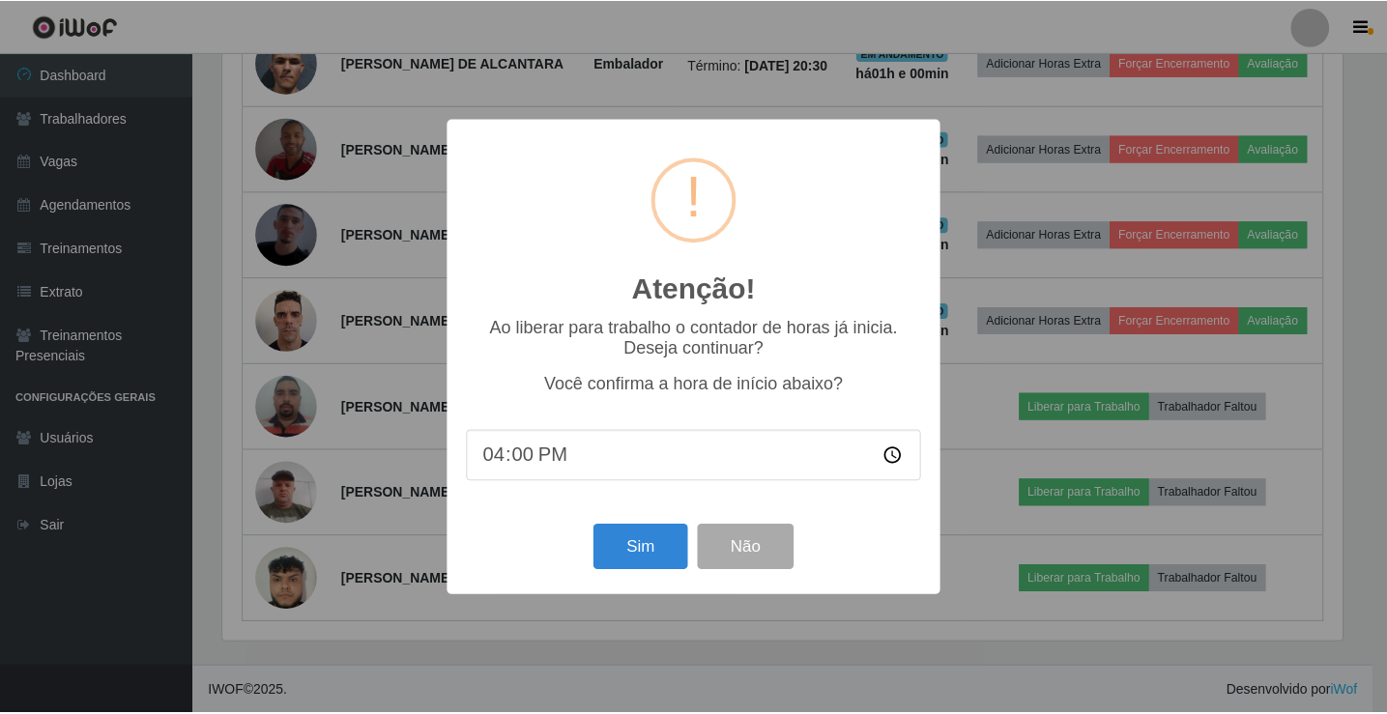
scroll to position [401, 1124]
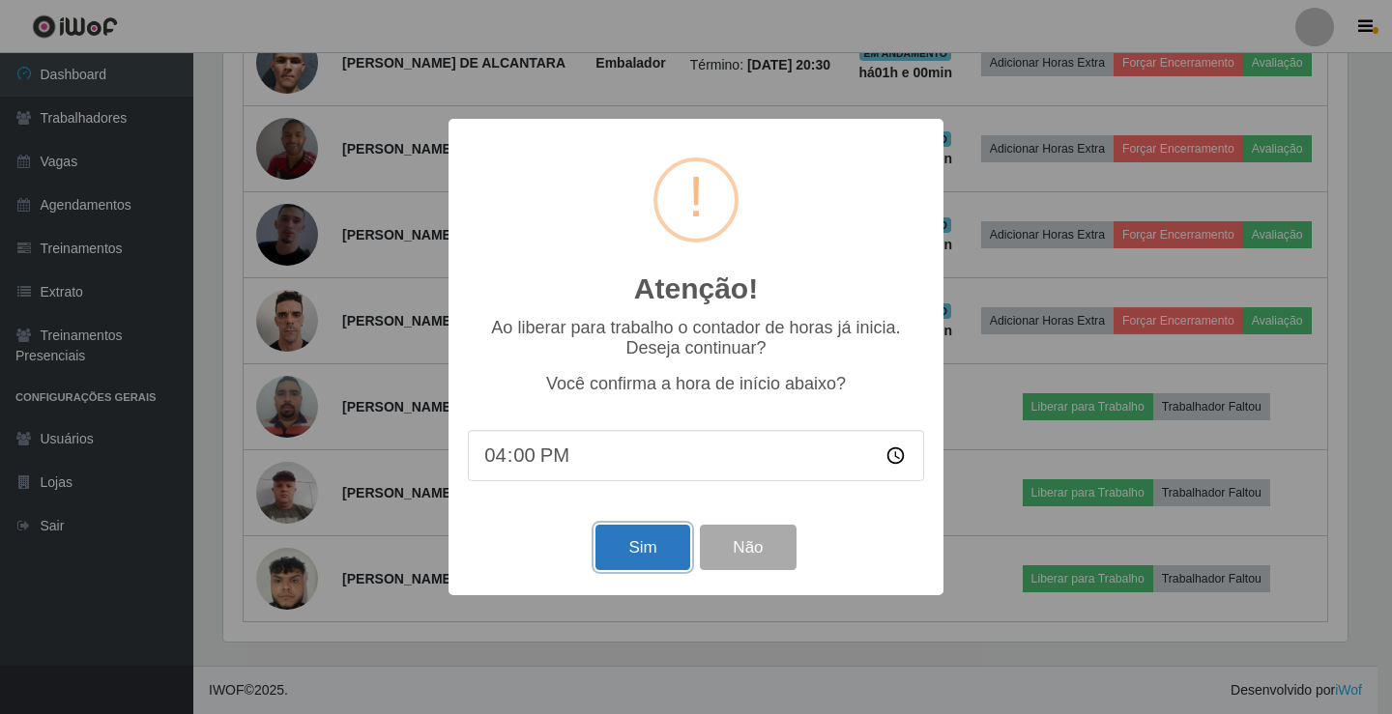
click at [662, 563] on button "Sim" at bounding box center [642, 547] width 94 height 45
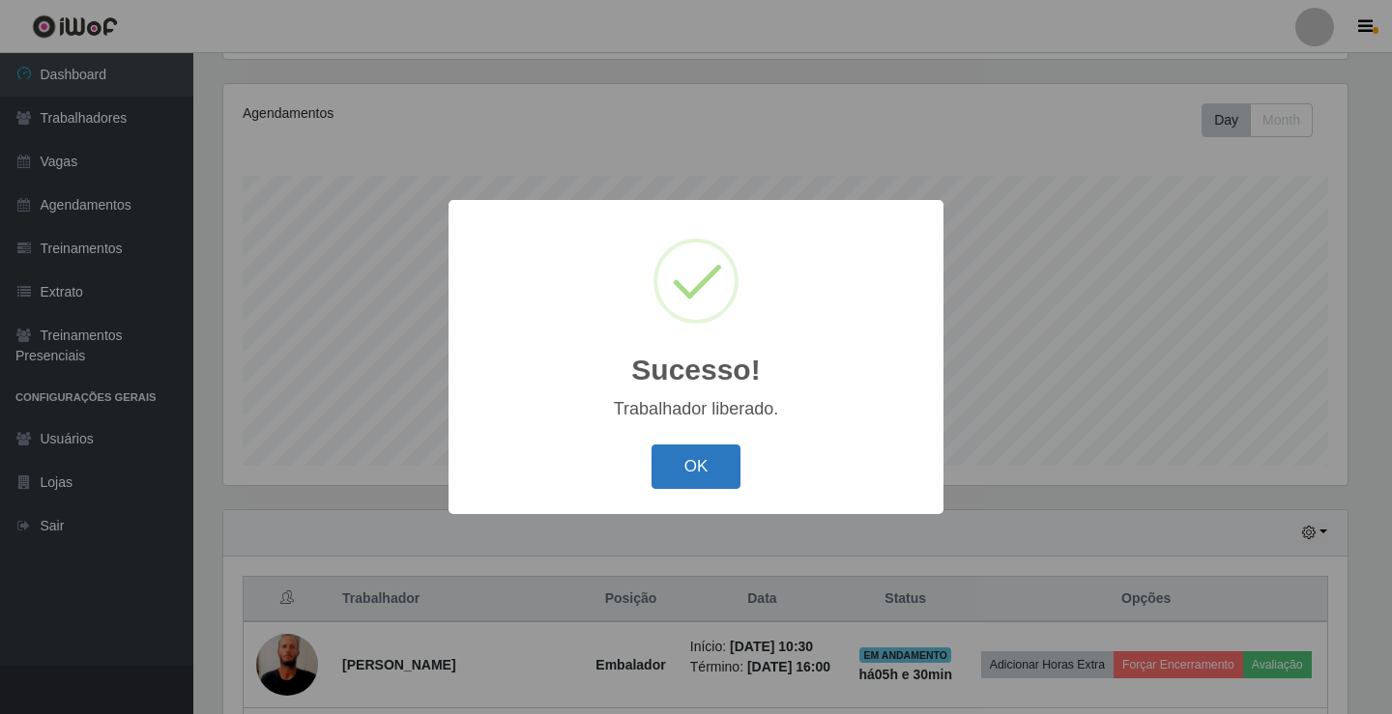
click at [727, 481] on button "OK" at bounding box center [696, 467] width 90 height 45
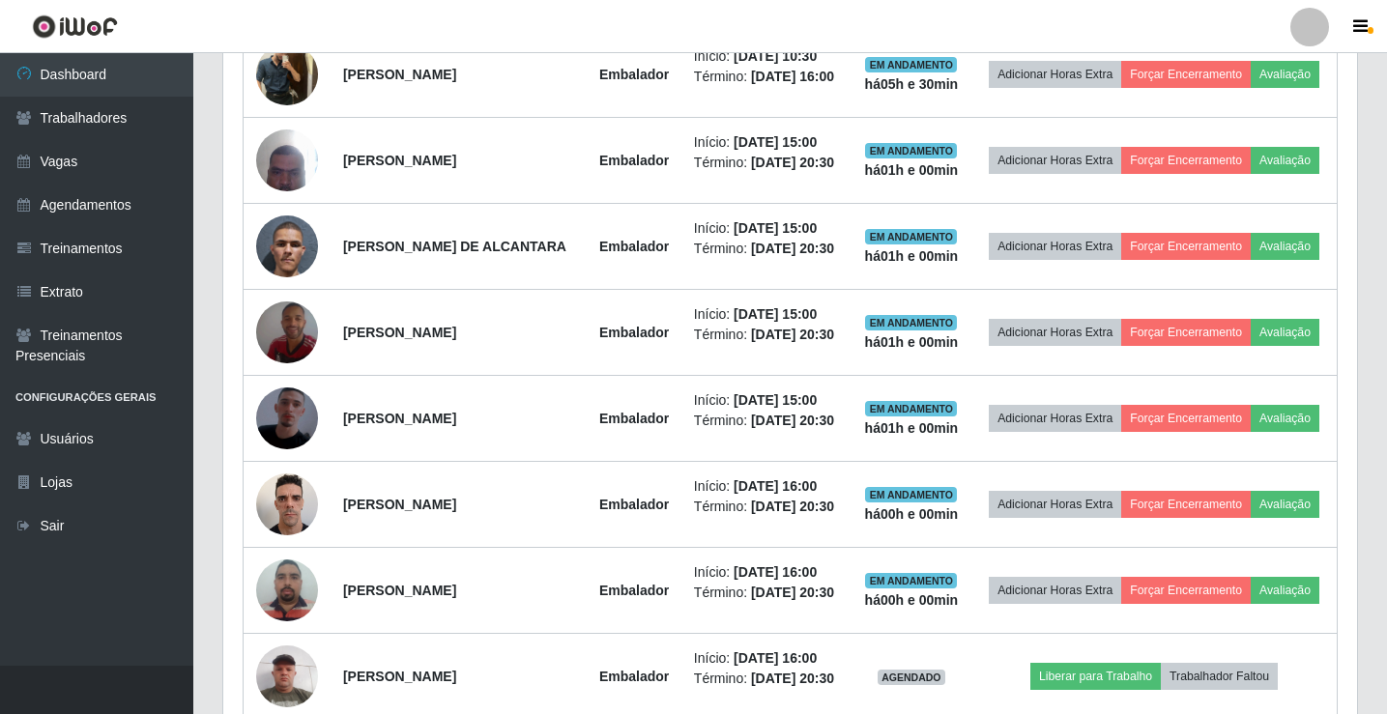
scroll to position [1230, 0]
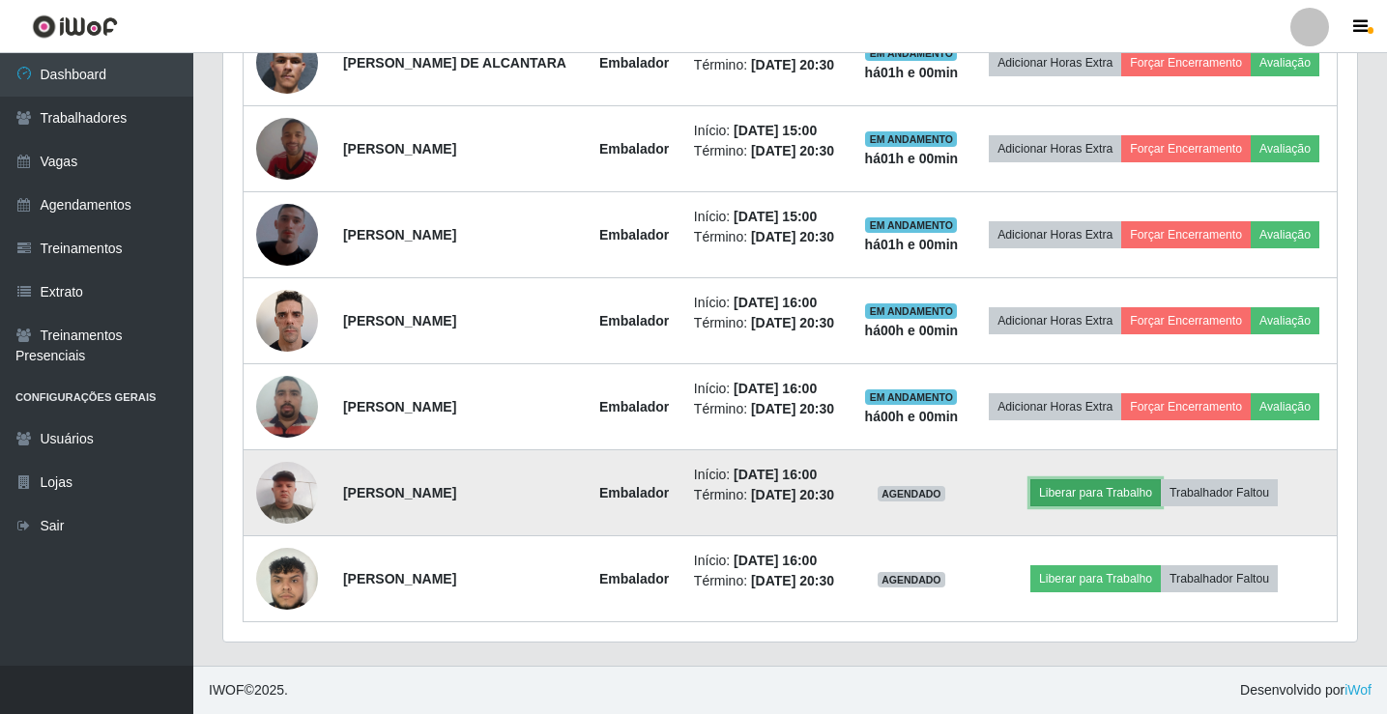
click at [1075, 479] on button "Liberar para Trabalho" at bounding box center [1095, 492] width 130 height 27
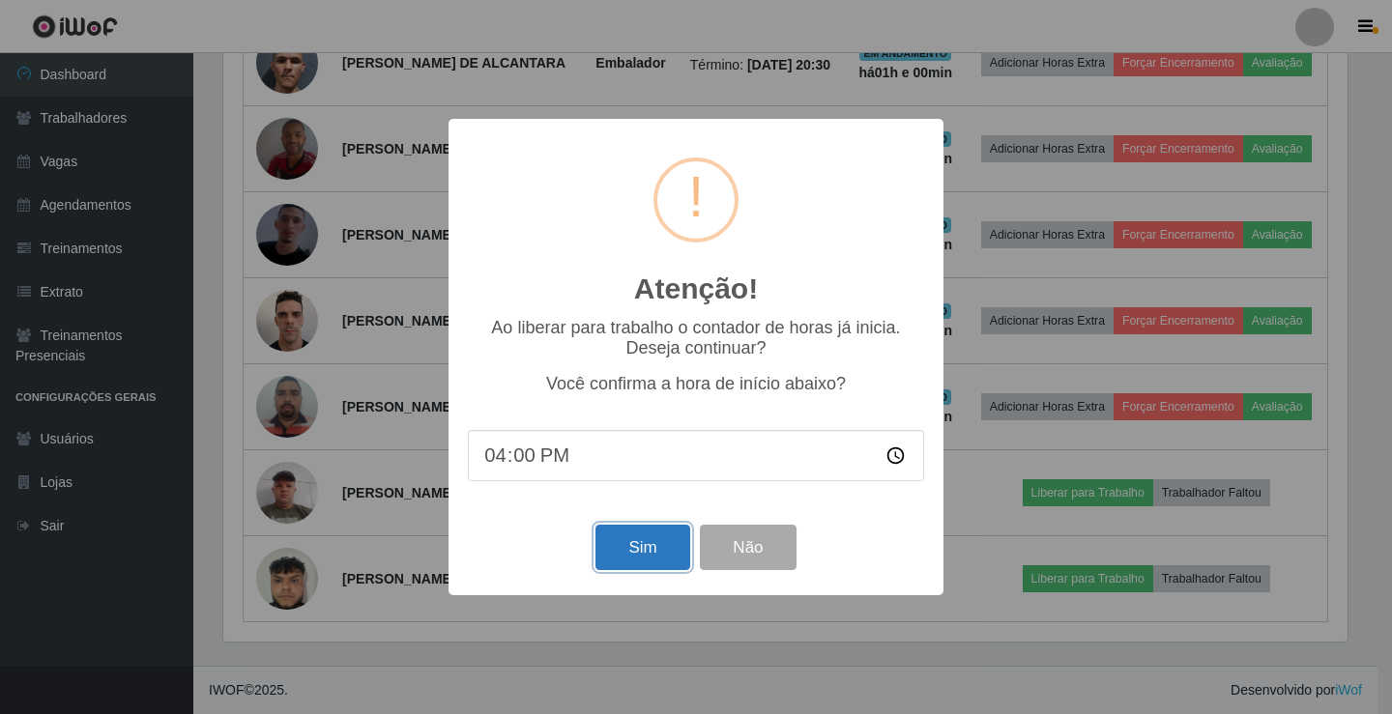
click at [634, 565] on button "Sim" at bounding box center [642, 547] width 94 height 45
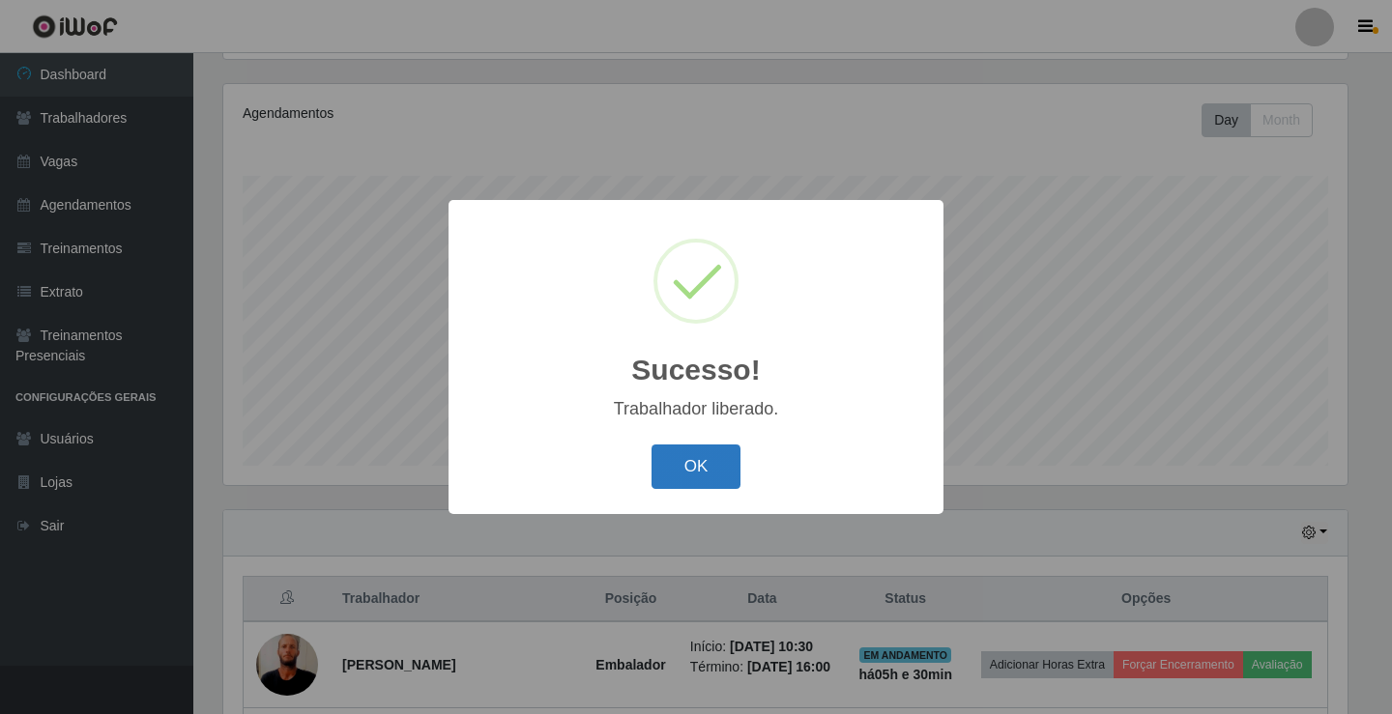
click at [709, 481] on button "OK" at bounding box center [696, 467] width 90 height 45
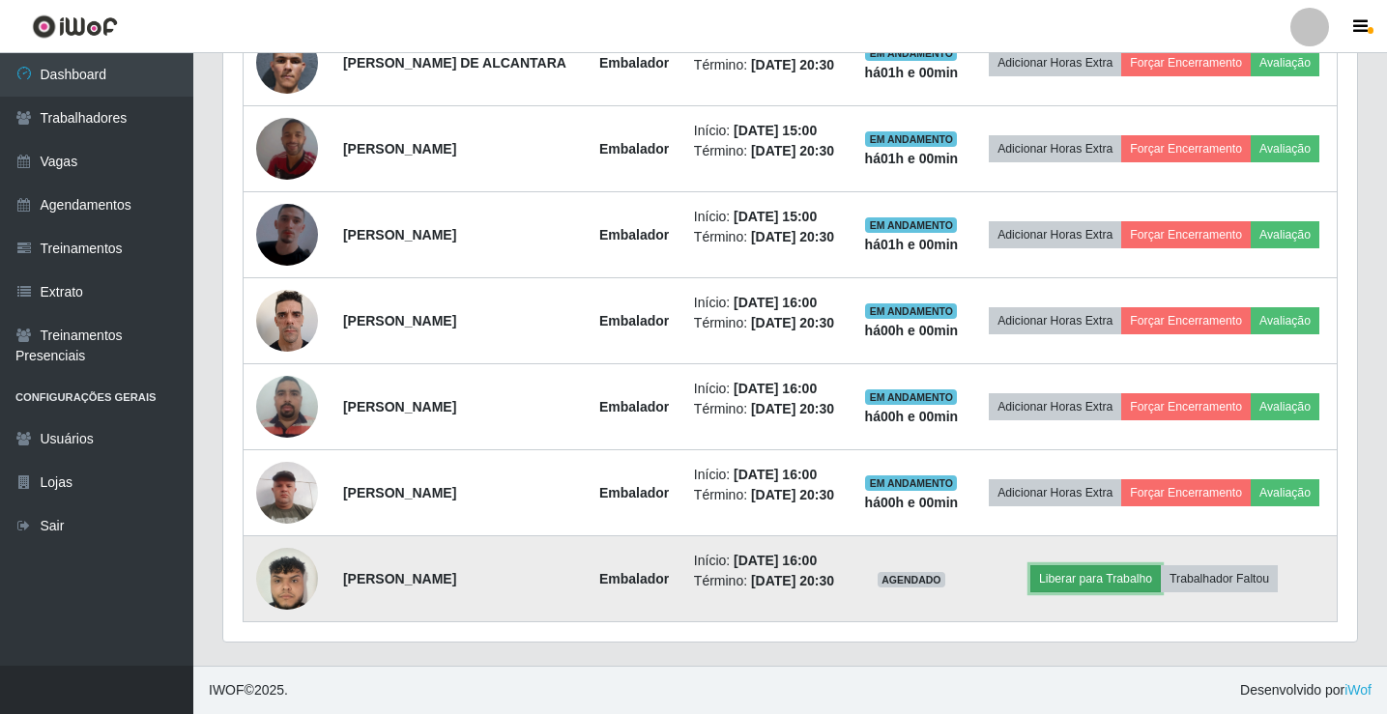
click at [1111, 576] on button "Liberar para Trabalho" at bounding box center [1095, 578] width 130 height 27
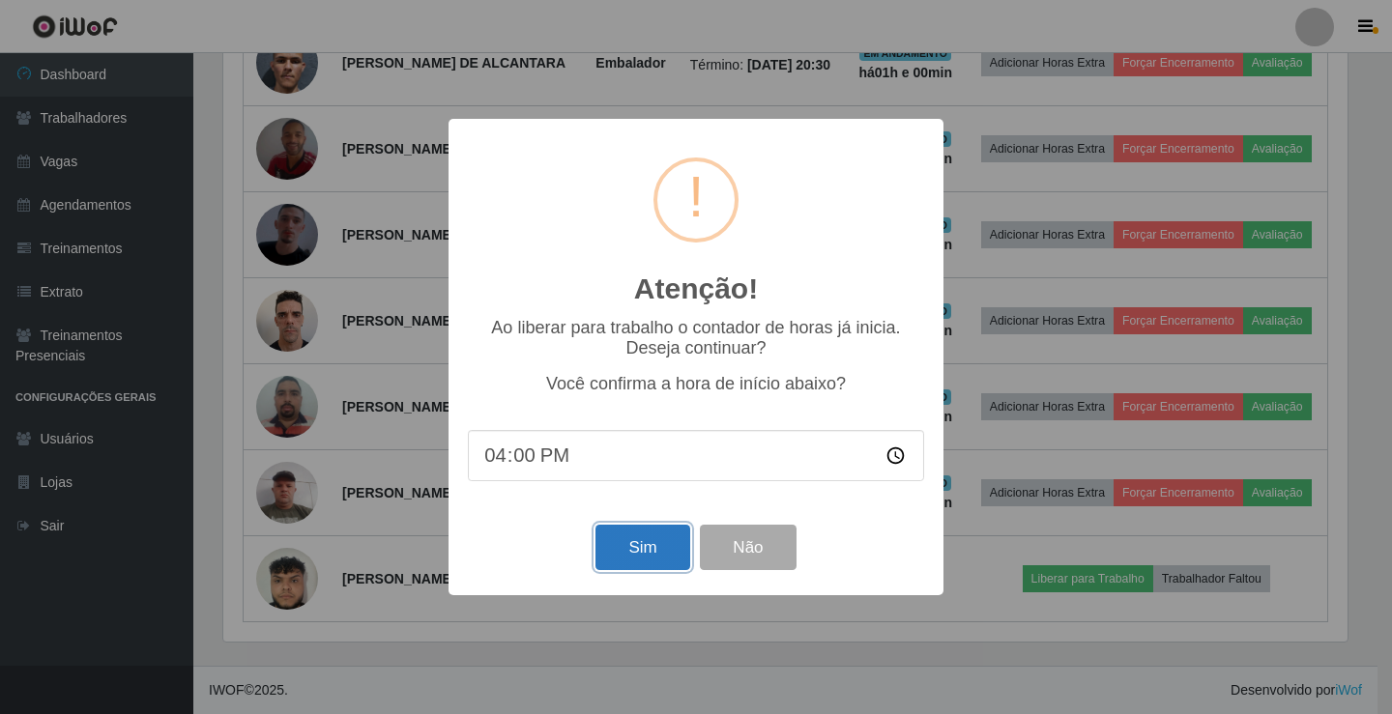
click at [625, 563] on button "Sim" at bounding box center [642, 547] width 94 height 45
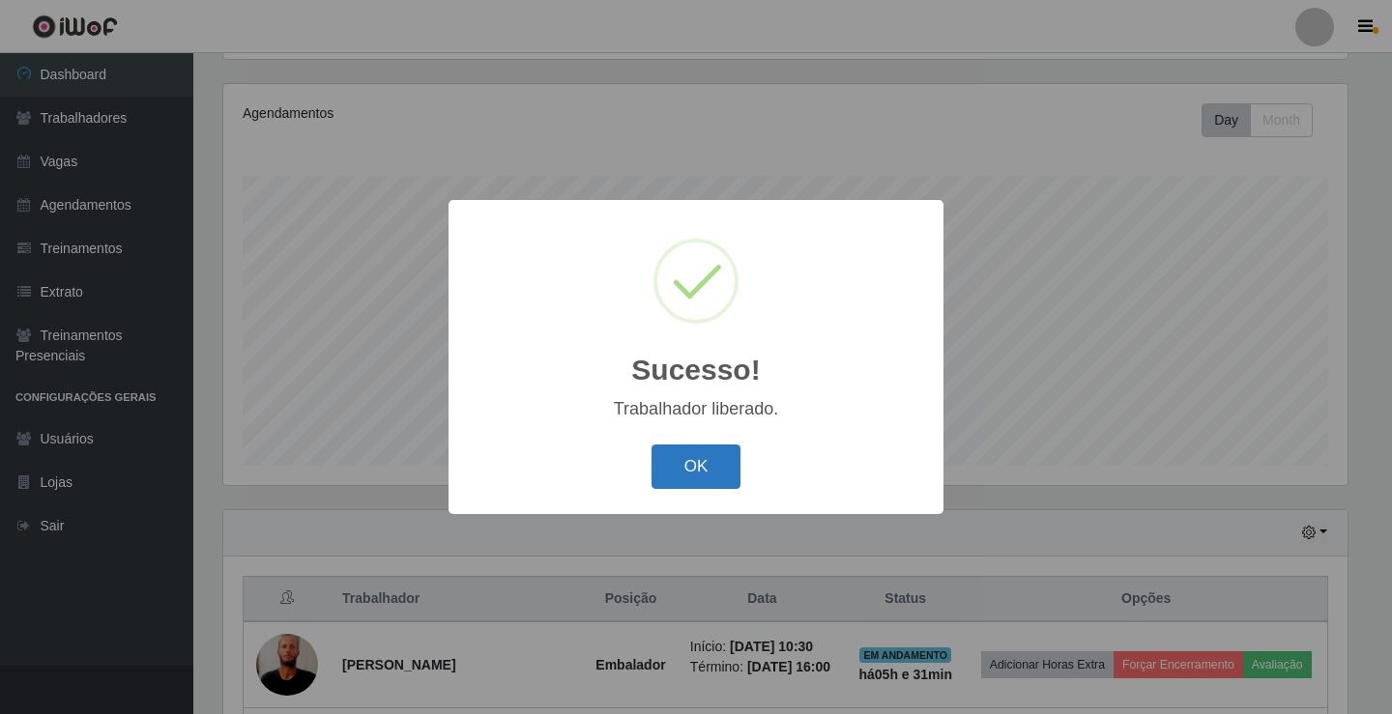
click at [695, 479] on button "OK" at bounding box center [696, 467] width 90 height 45
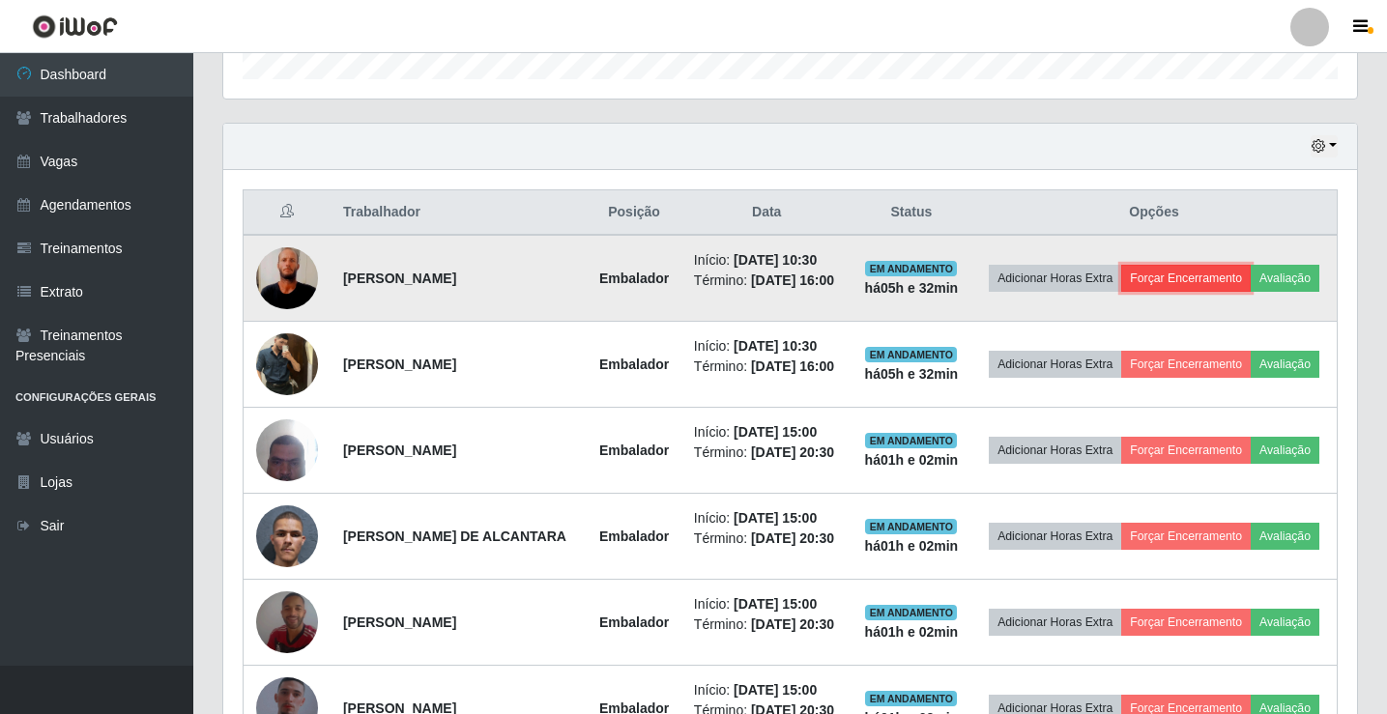
click at [1250, 274] on button "Forçar Encerramento" at bounding box center [1185, 278] width 129 height 27
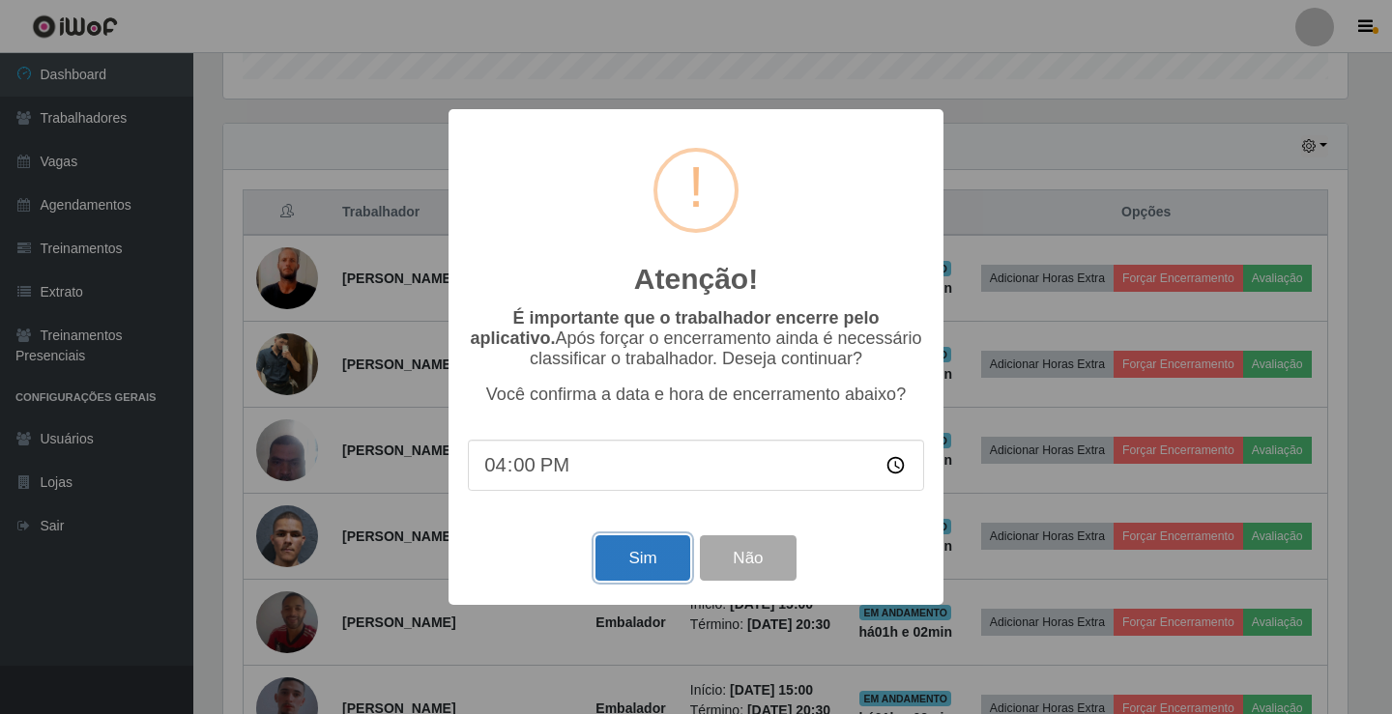
click at [642, 571] on button "Sim" at bounding box center [642, 557] width 94 height 45
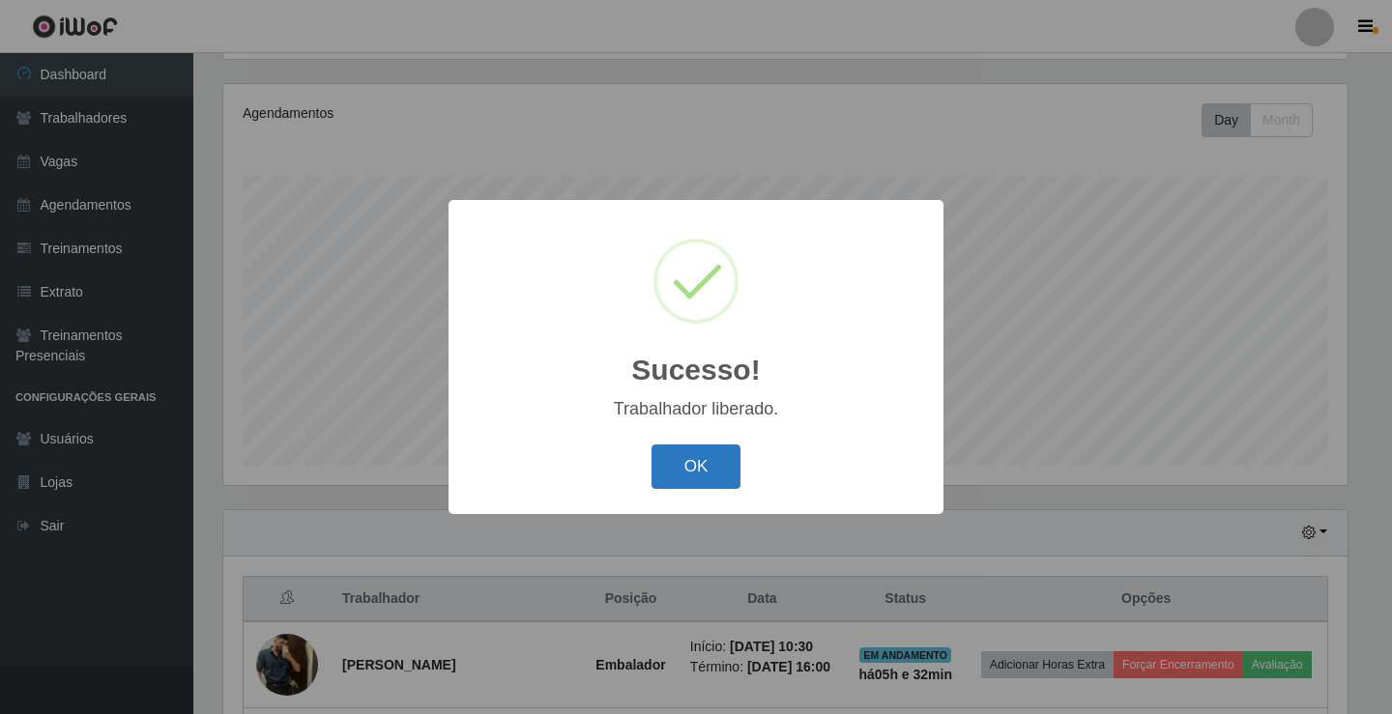
click at [695, 446] on button "OK" at bounding box center [696, 467] width 90 height 45
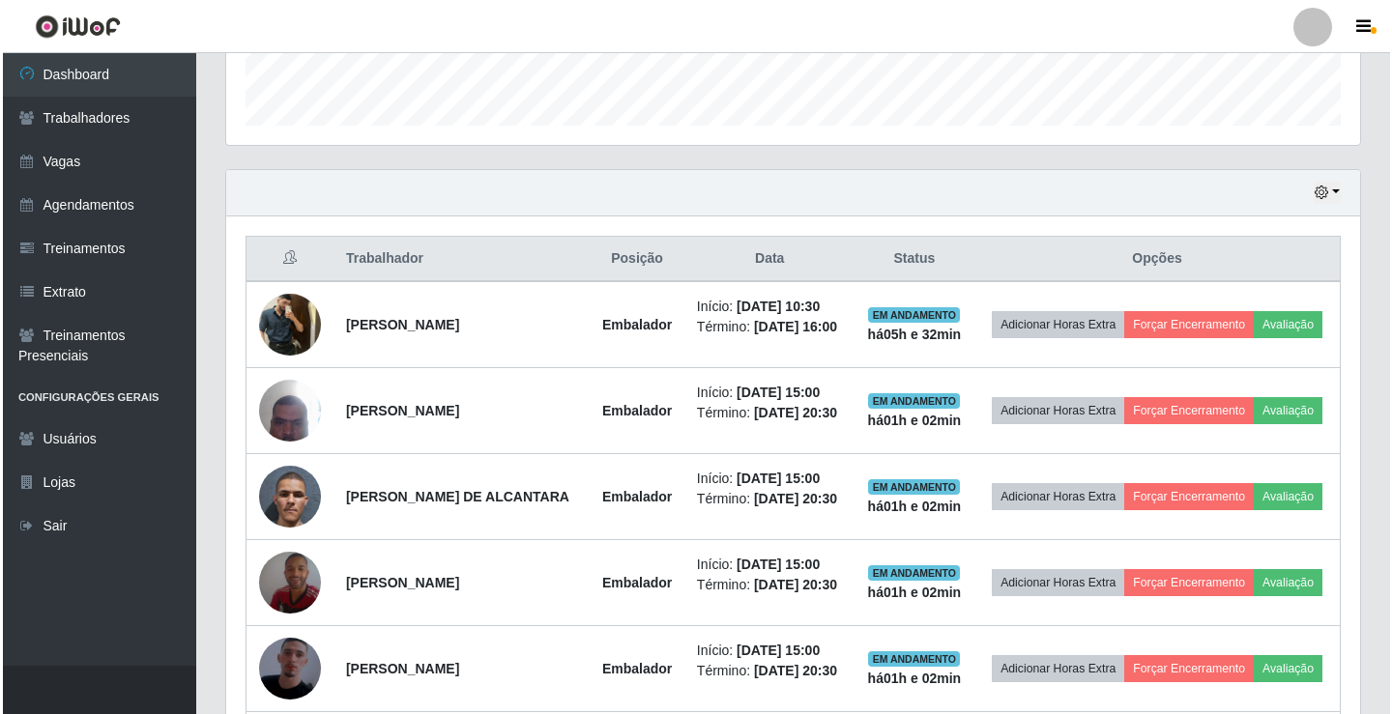
scroll to position [612, 0]
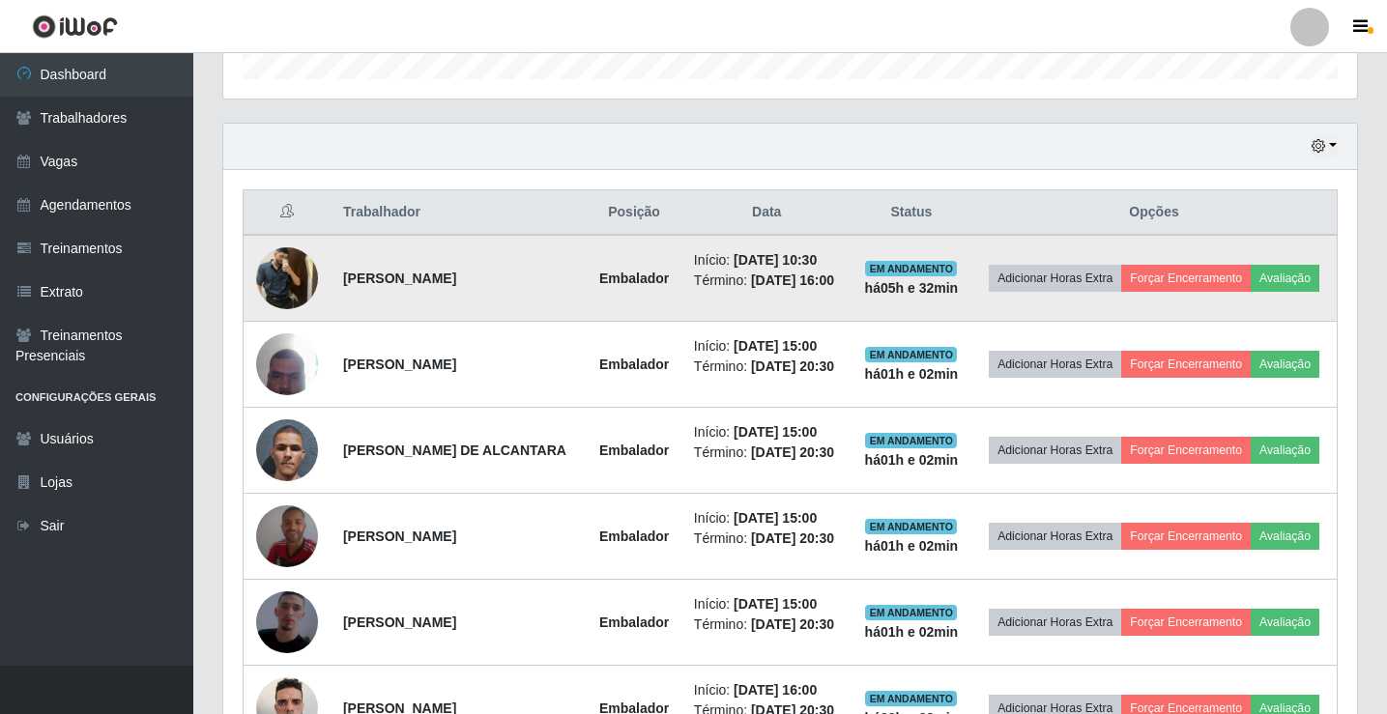
click at [283, 279] on img at bounding box center [287, 278] width 62 height 82
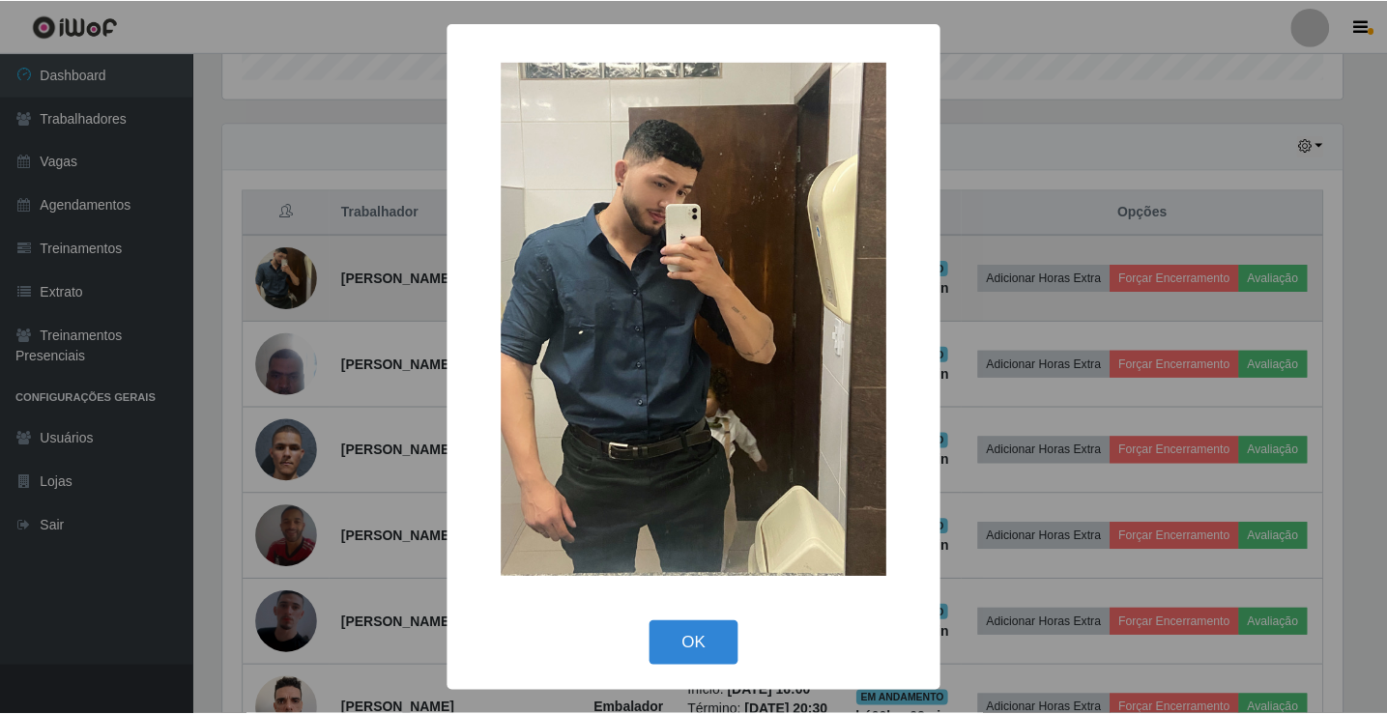
scroll to position [401, 1124]
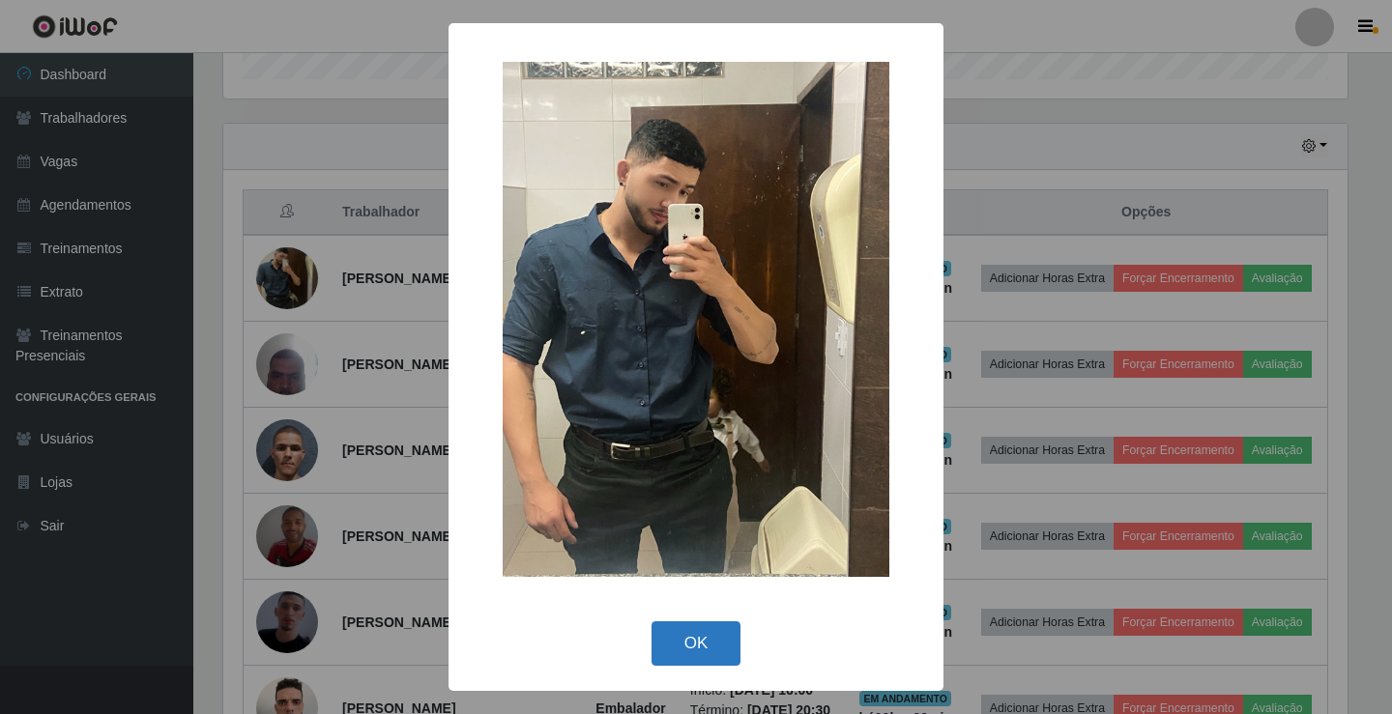
click at [710, 640] on button "OK" at bounding box center [696, 643] width 90 height 45
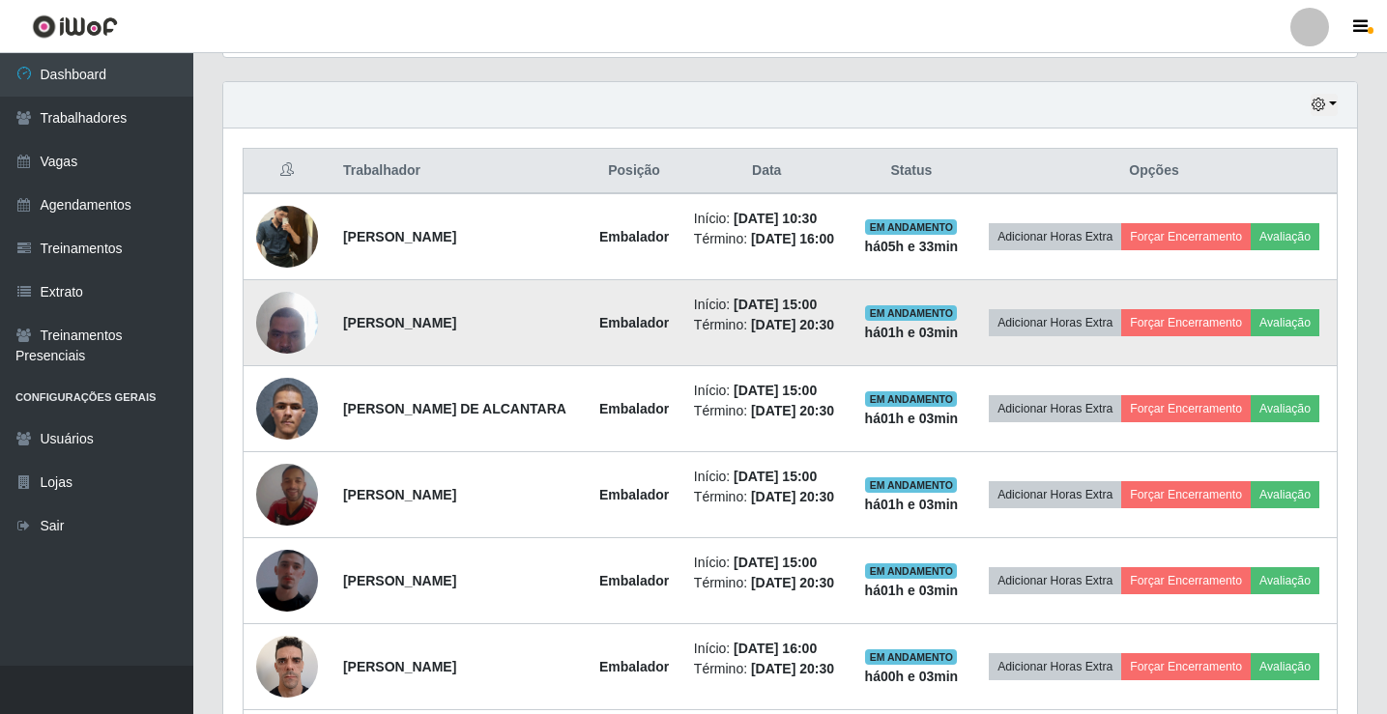
scroll to position [646, 0]
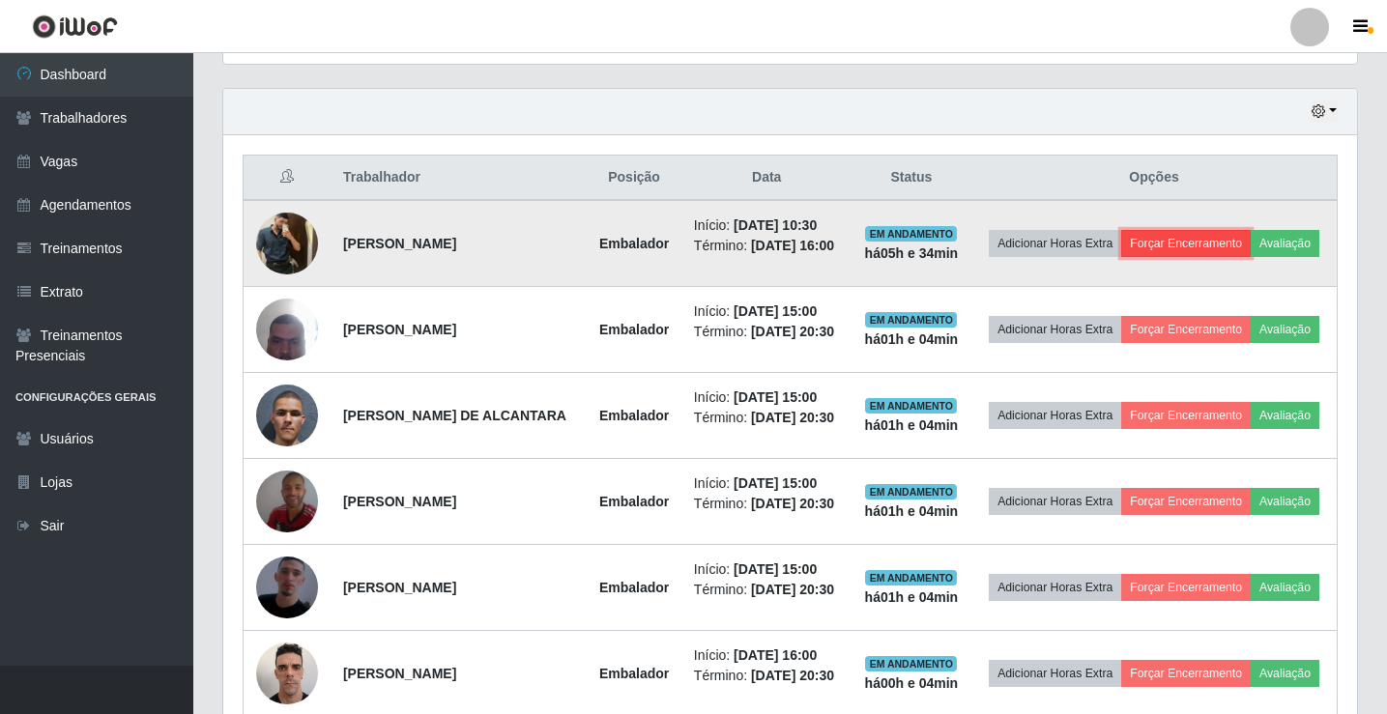
click at [1250, 232] on button "Forçar Encerramento" at bounding box center [1185, 243] width 129 height 27
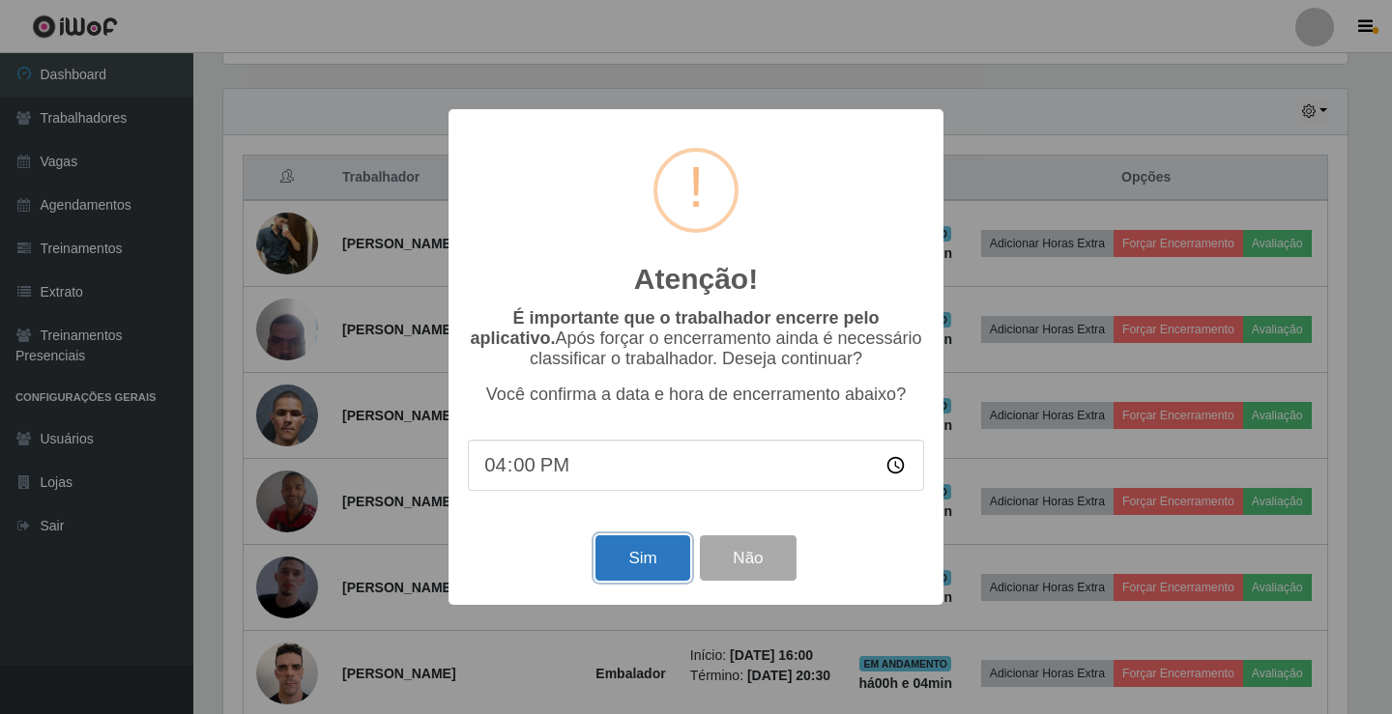
click at [609, 560] on button "Sim" at bounding box center [642, 557] width 94 height 45
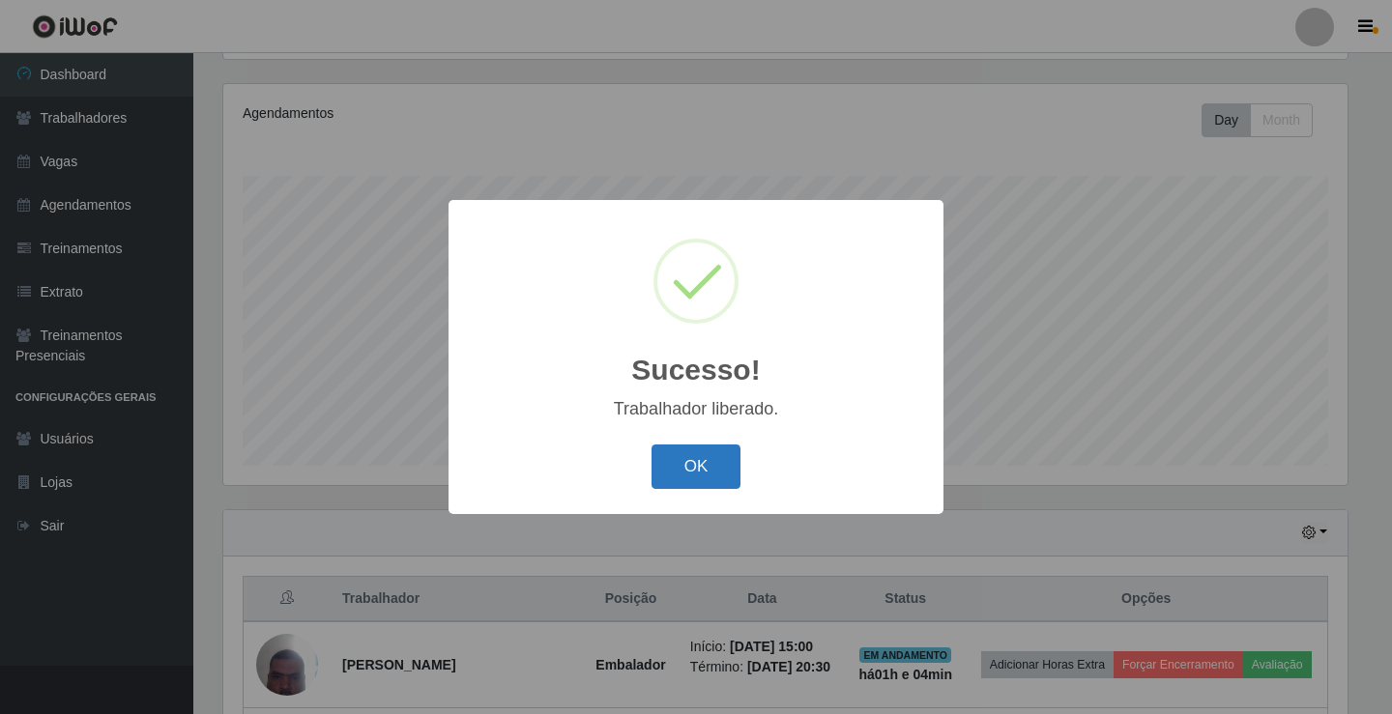
click at [714, 478] on button "OK" at bounding box center [696, 467] width 90 height 45
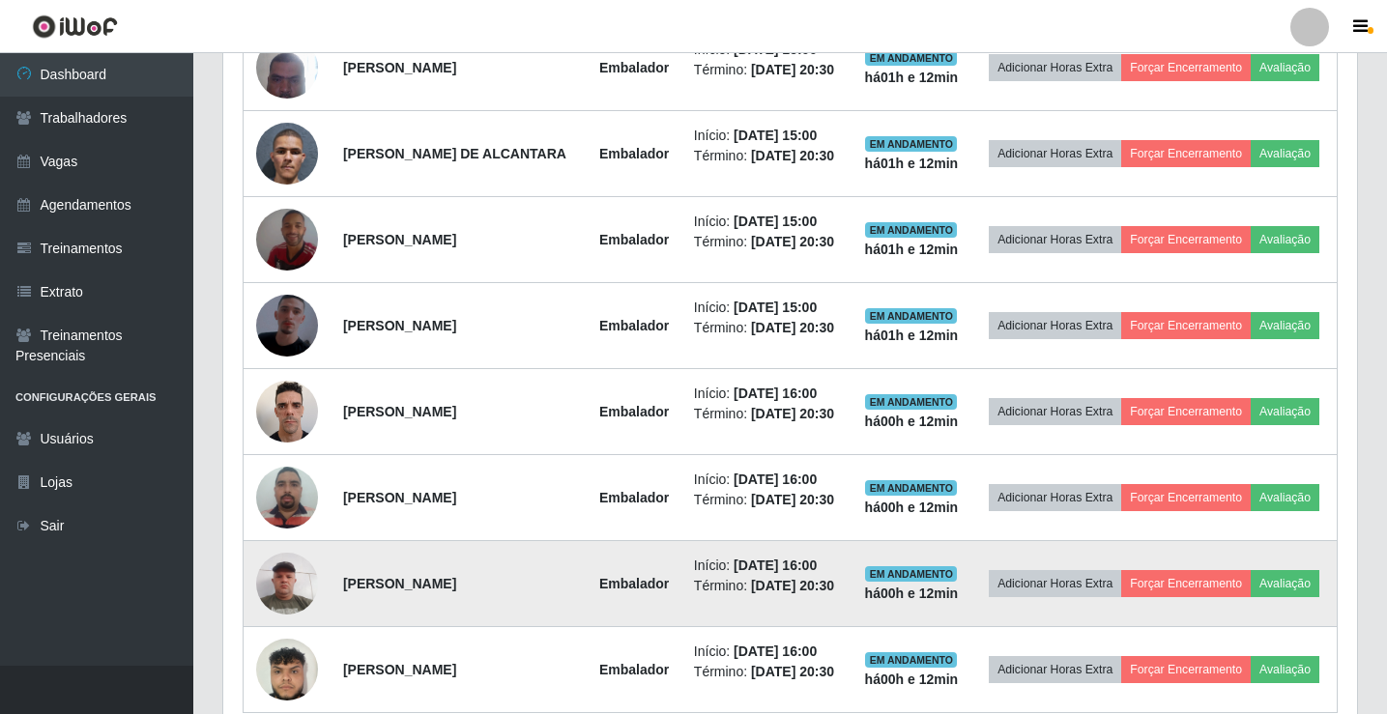
scroll to position [1029, 0]
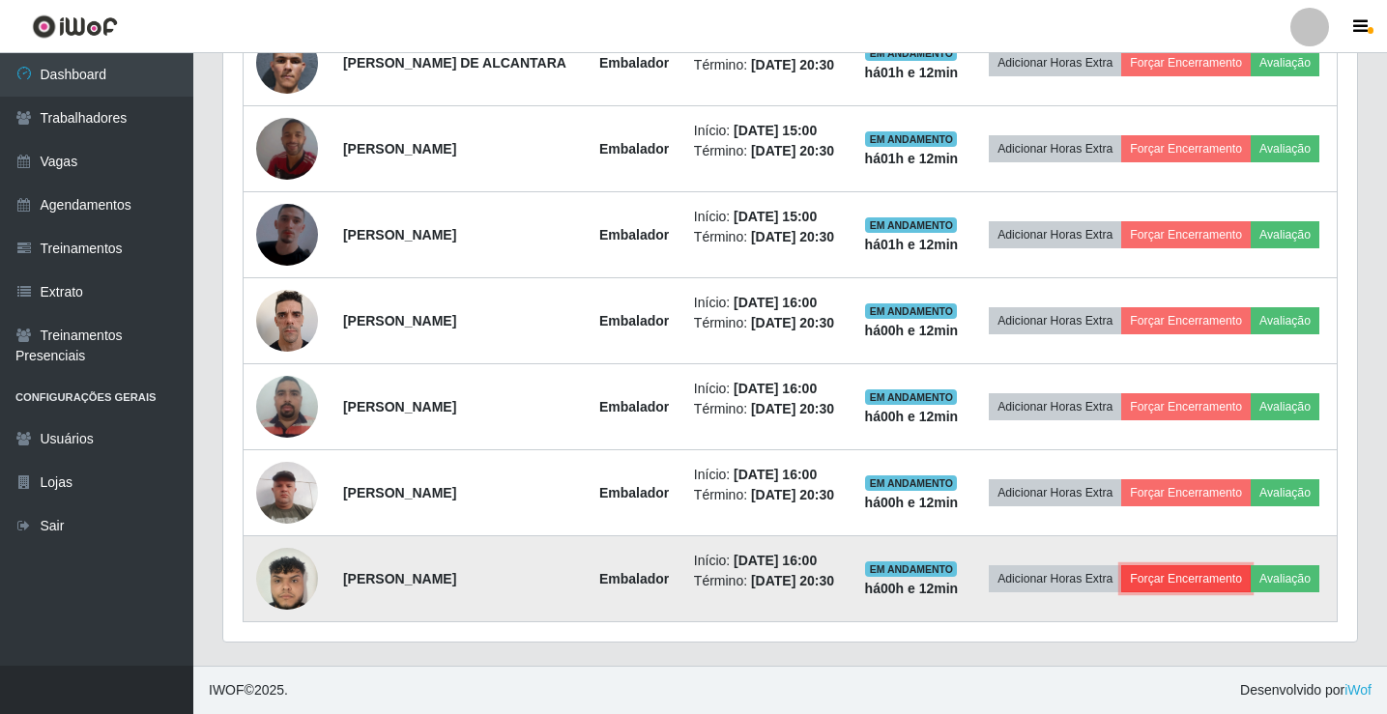
click at [1250, 565] on button "Forçar Encerramento" at bounding box center [1185, 578] width 129 height 27
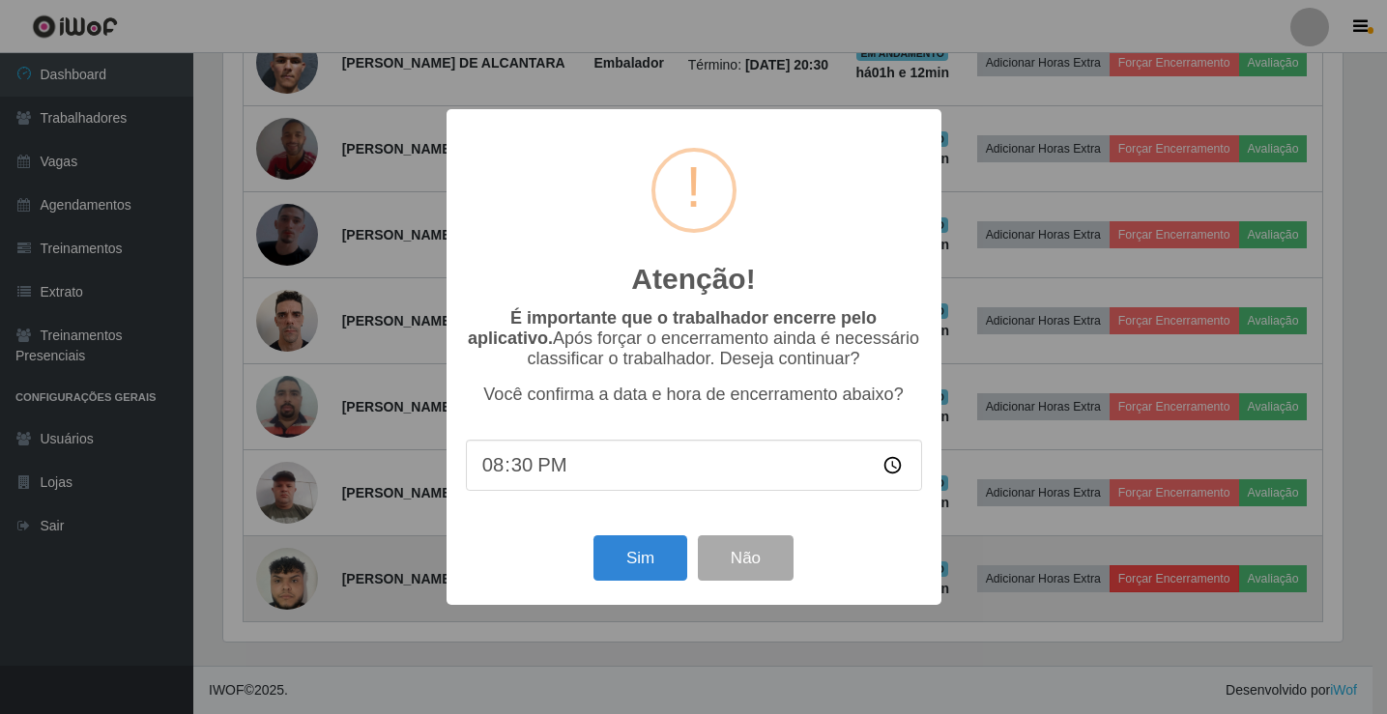
scroll to position [401, 1124]
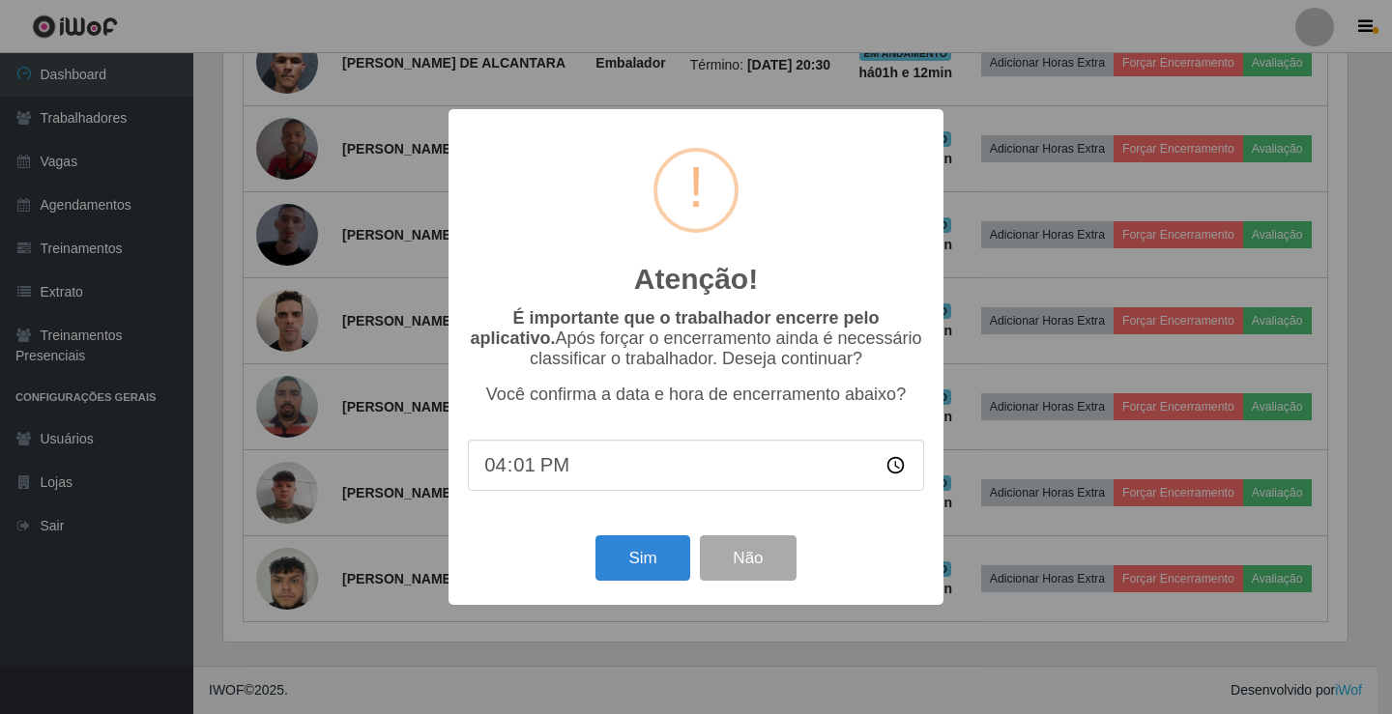
type input "16:12"
click at [638, 571] on button "Sim" at bounding box center [642, 557] width 94 height 45
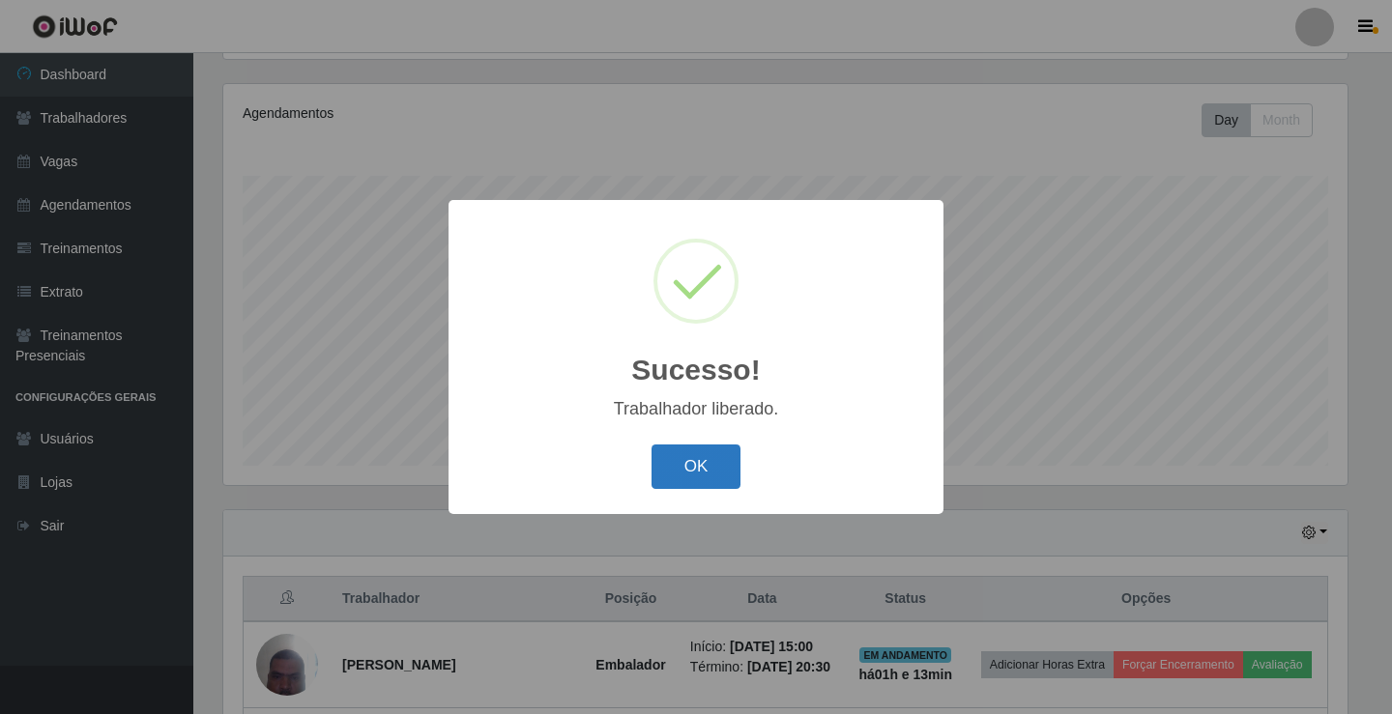
click at [735, 458] on button "OK" at bounding box center [696, 467] width 90 height 45
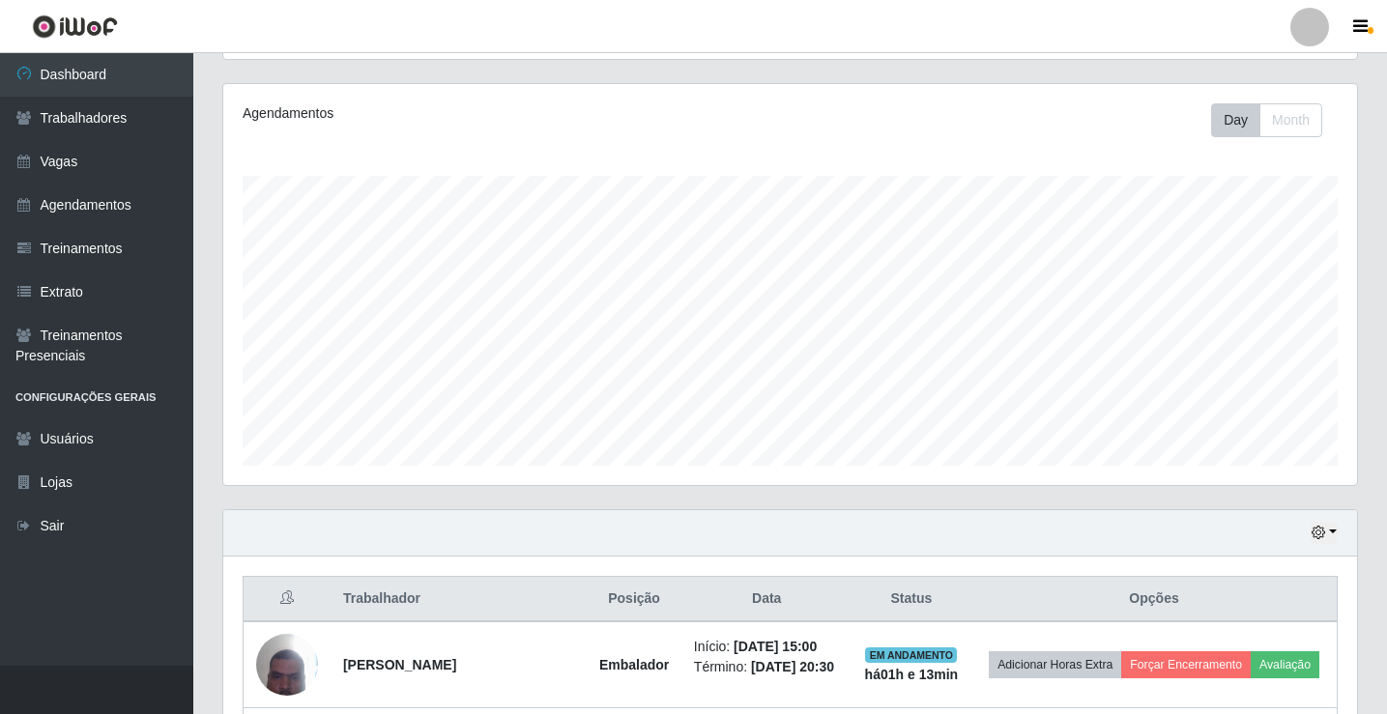
scroll to position [902, 0]
